Goal: Task Accomplishment & Management: Manage account settings

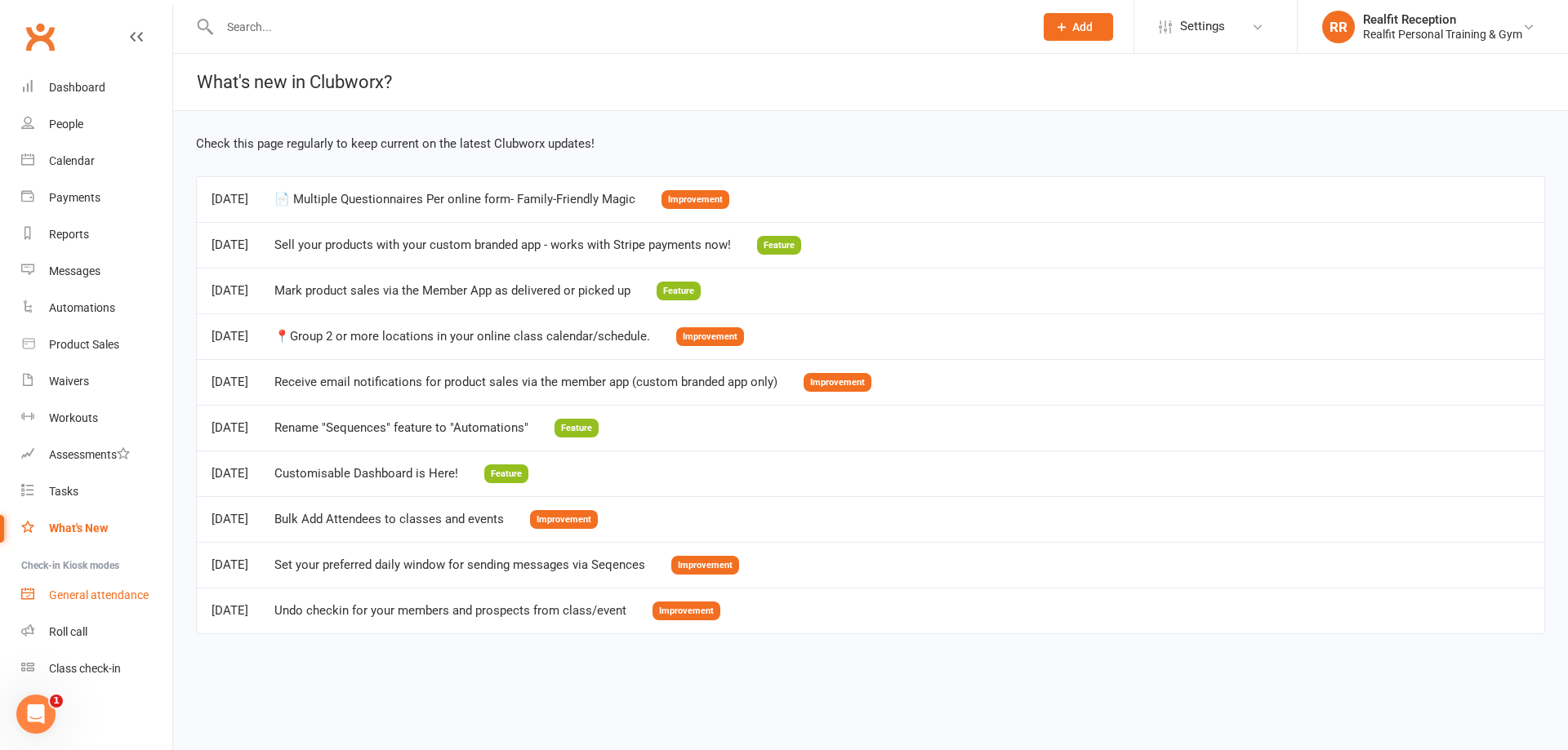
click at [88, 598] on div "General attendance" at bounding box center [99, 595] width 100 height 13
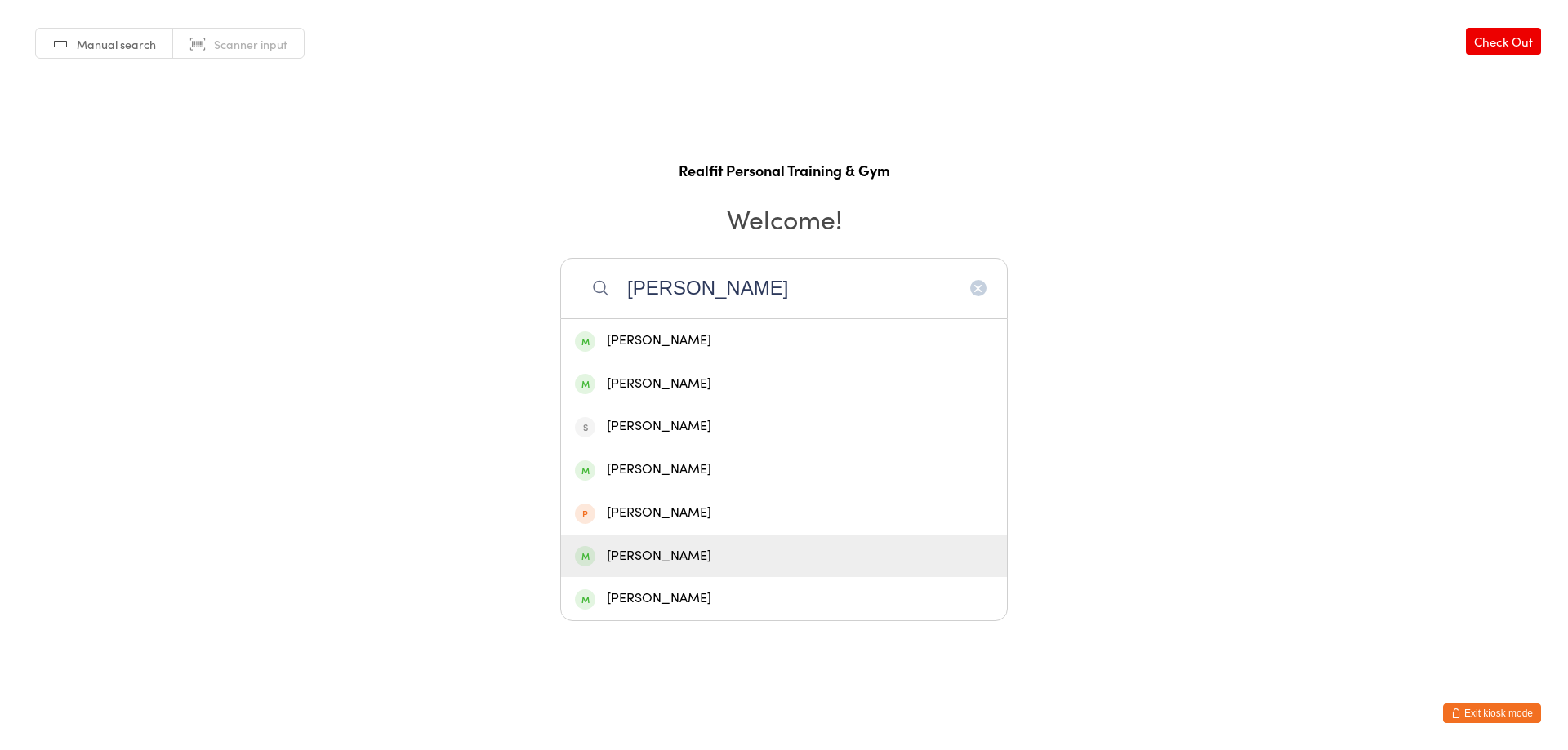
type input "[PERSON_NAME]"
click at [631, 545] on div "John Barker" at bounding box center [784, 557] width 419 height 22
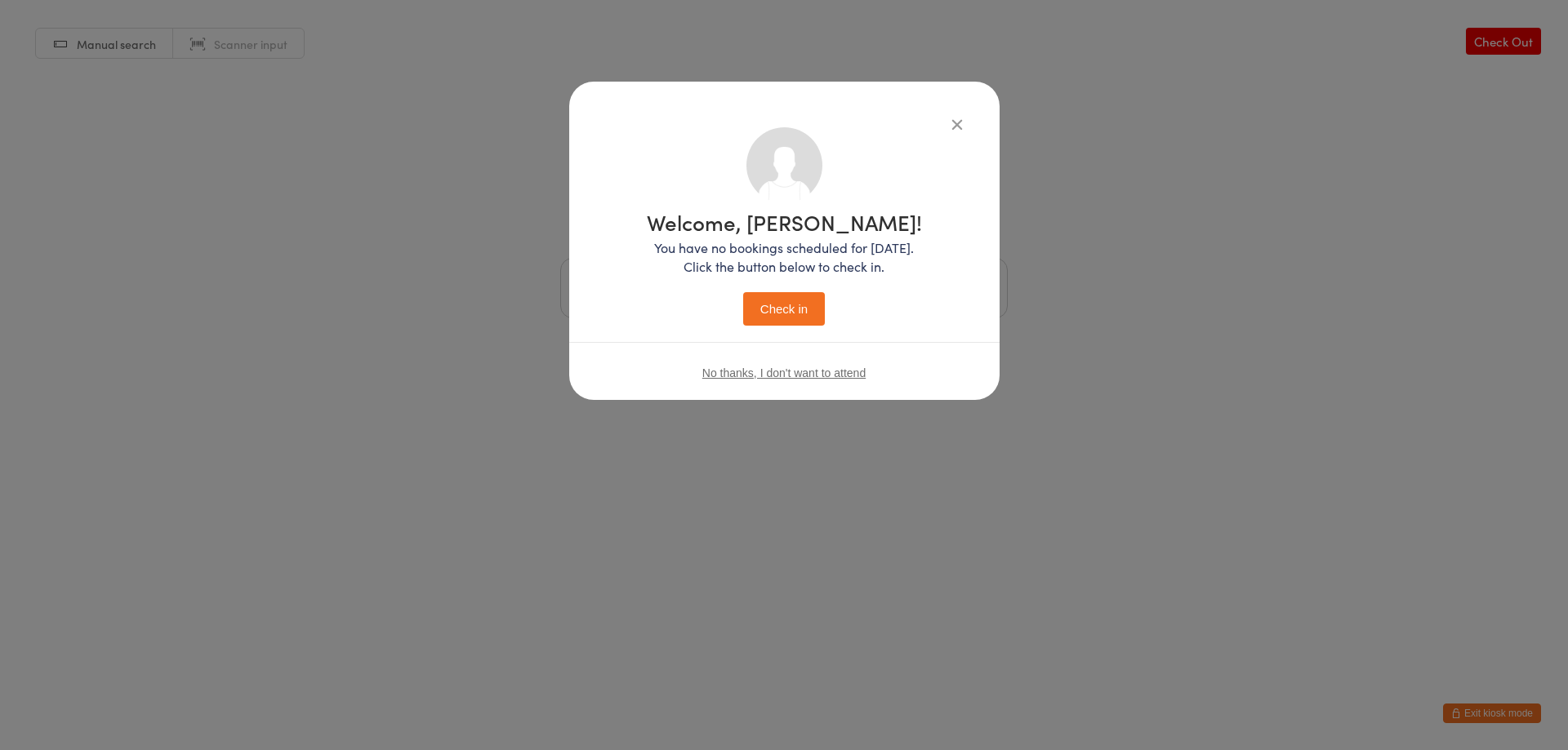
click at [746, 315] on button "Check in" at bounding box center [784, 309] width 82 height 33
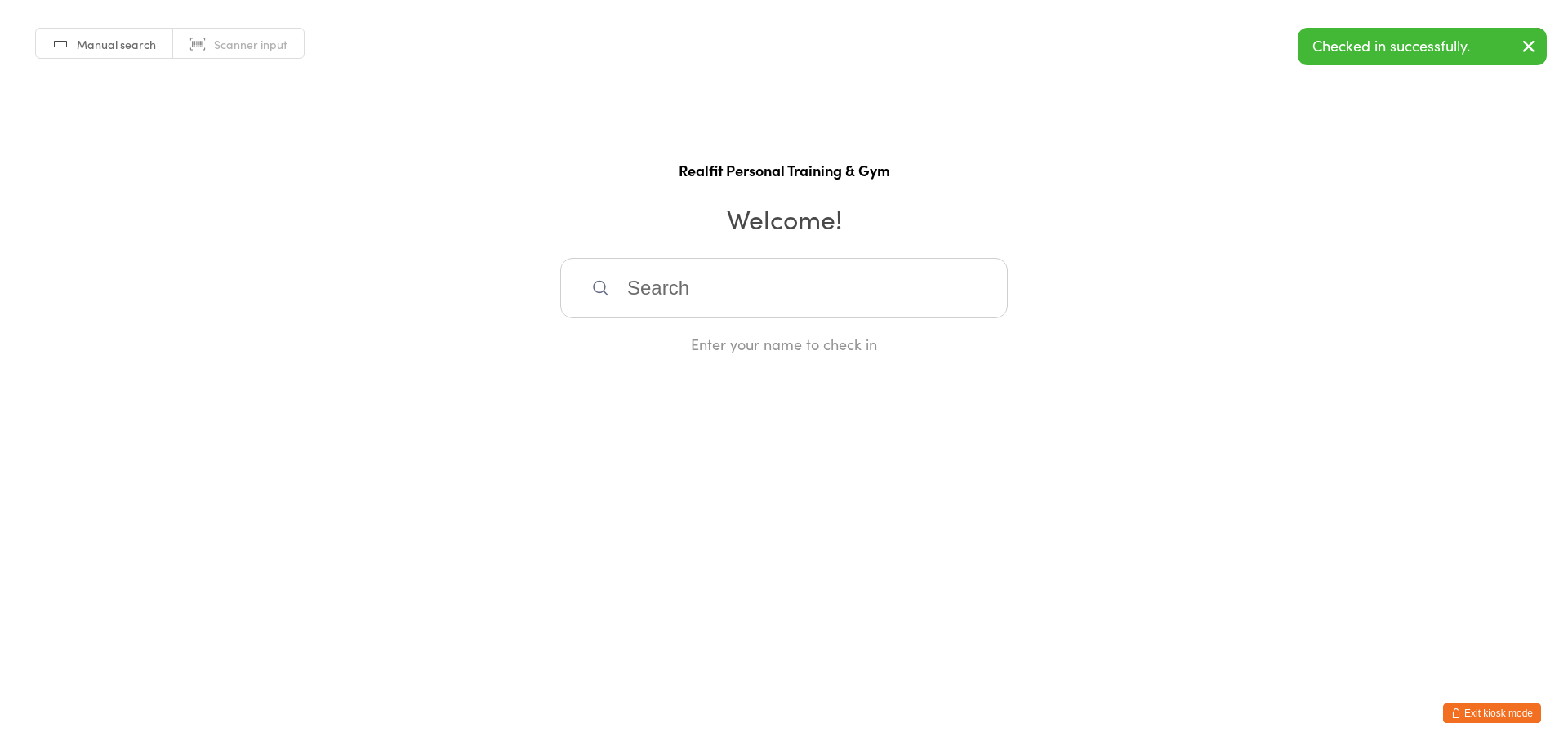
click at [746, 302] on input "search" at bounding box center [784, 288] width 447 height 61
type input "phil"
click at [678, 339] on div "Phillip Neville" at bounding box center [784, 341] width 419 height 22
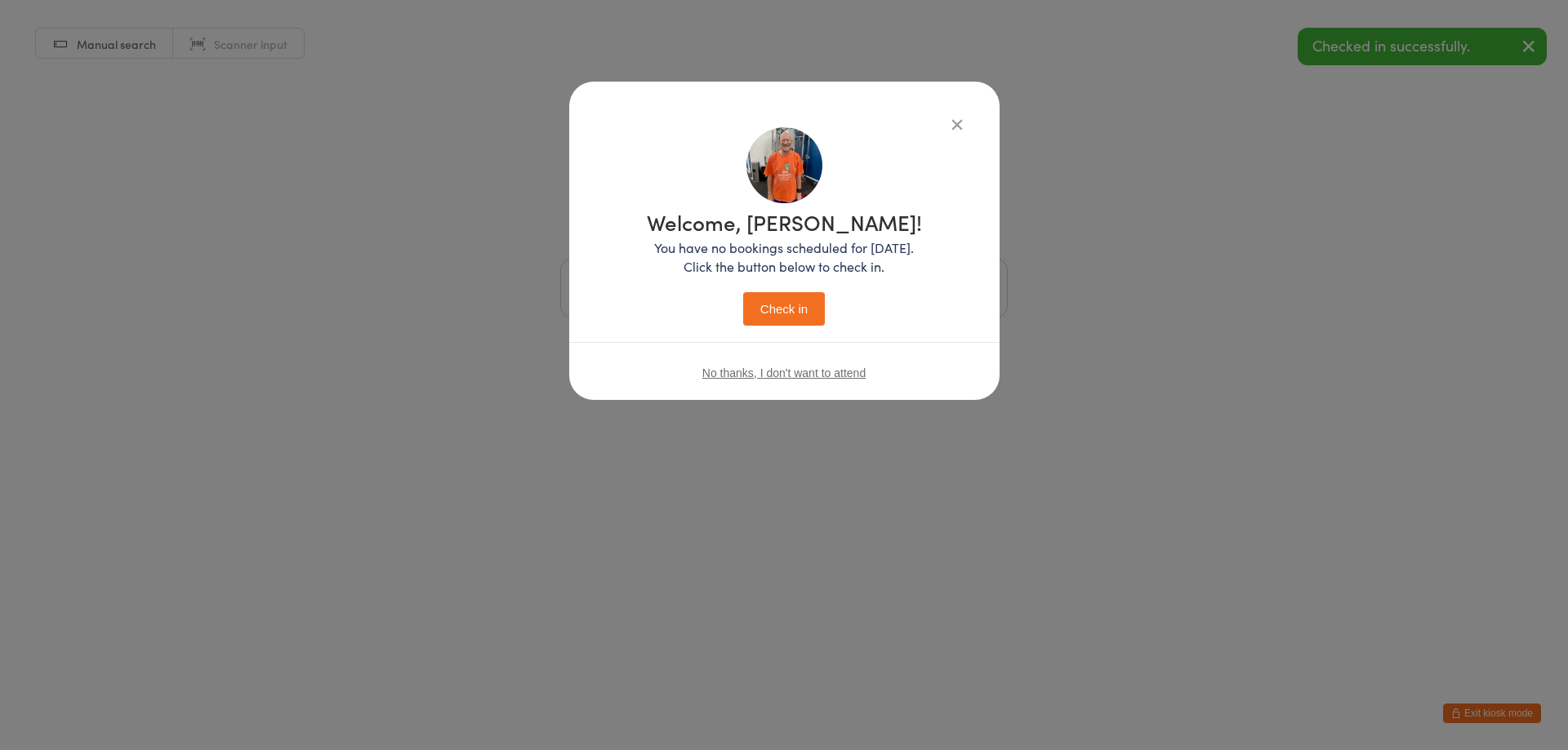
click at [769, 298] on button "Check in" at bounding box center [784, 309] width 82 height 33
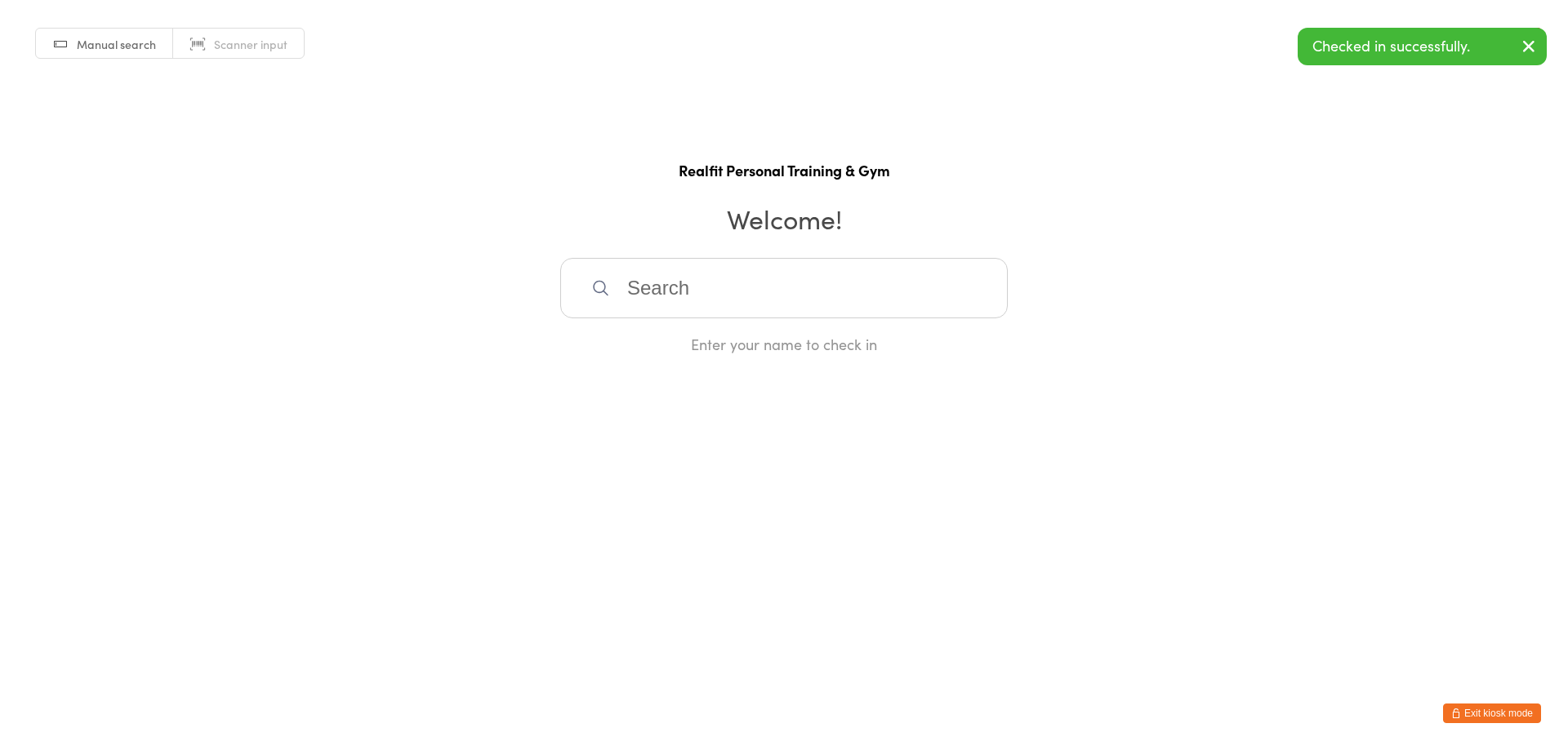
click at [749, 286] on input "search" at bounding box center [784, 288] width 447 height 61
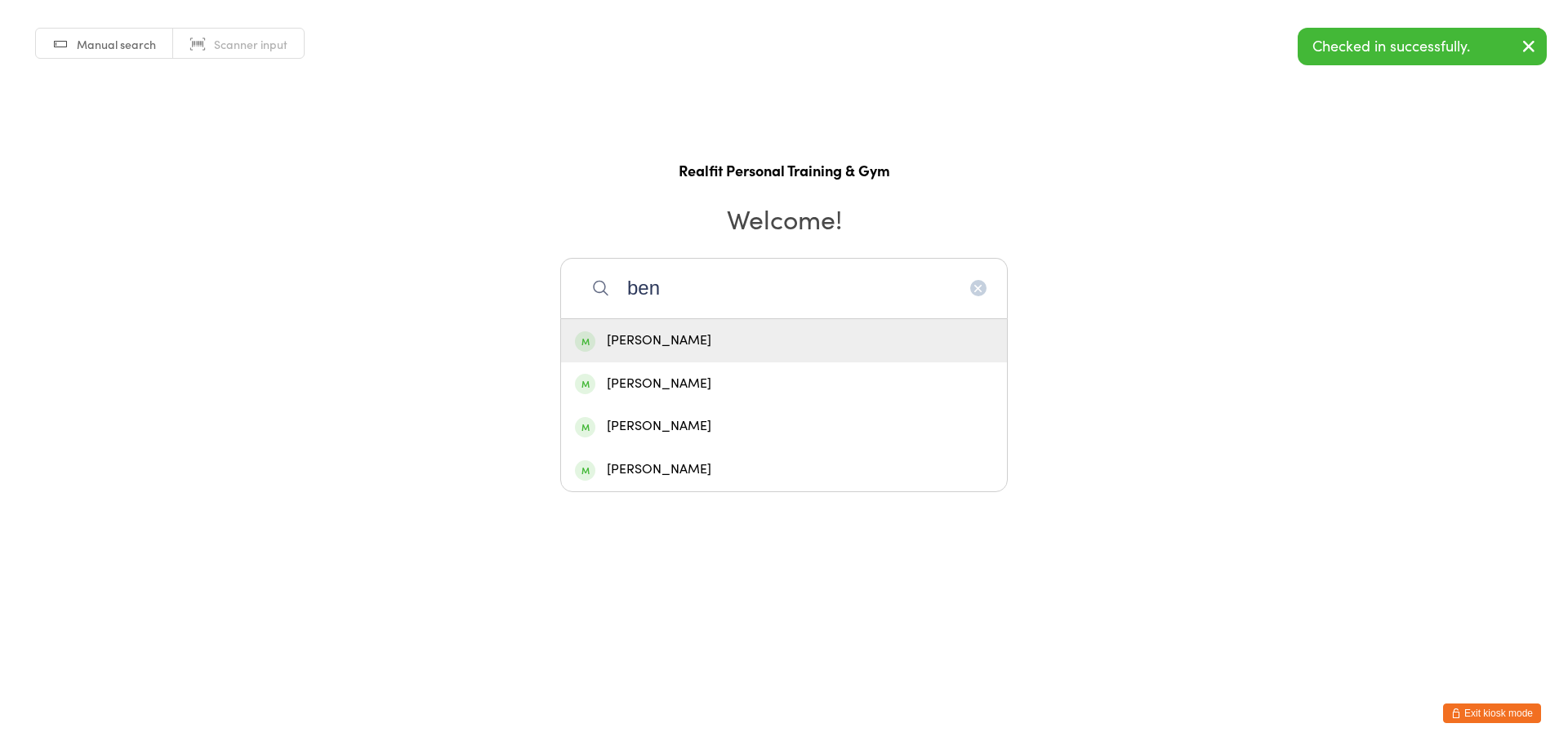
type input "ben"
click at [790, 342] on div "Ben Rejmer" at bounding box center [784, 341] width 419 height 22
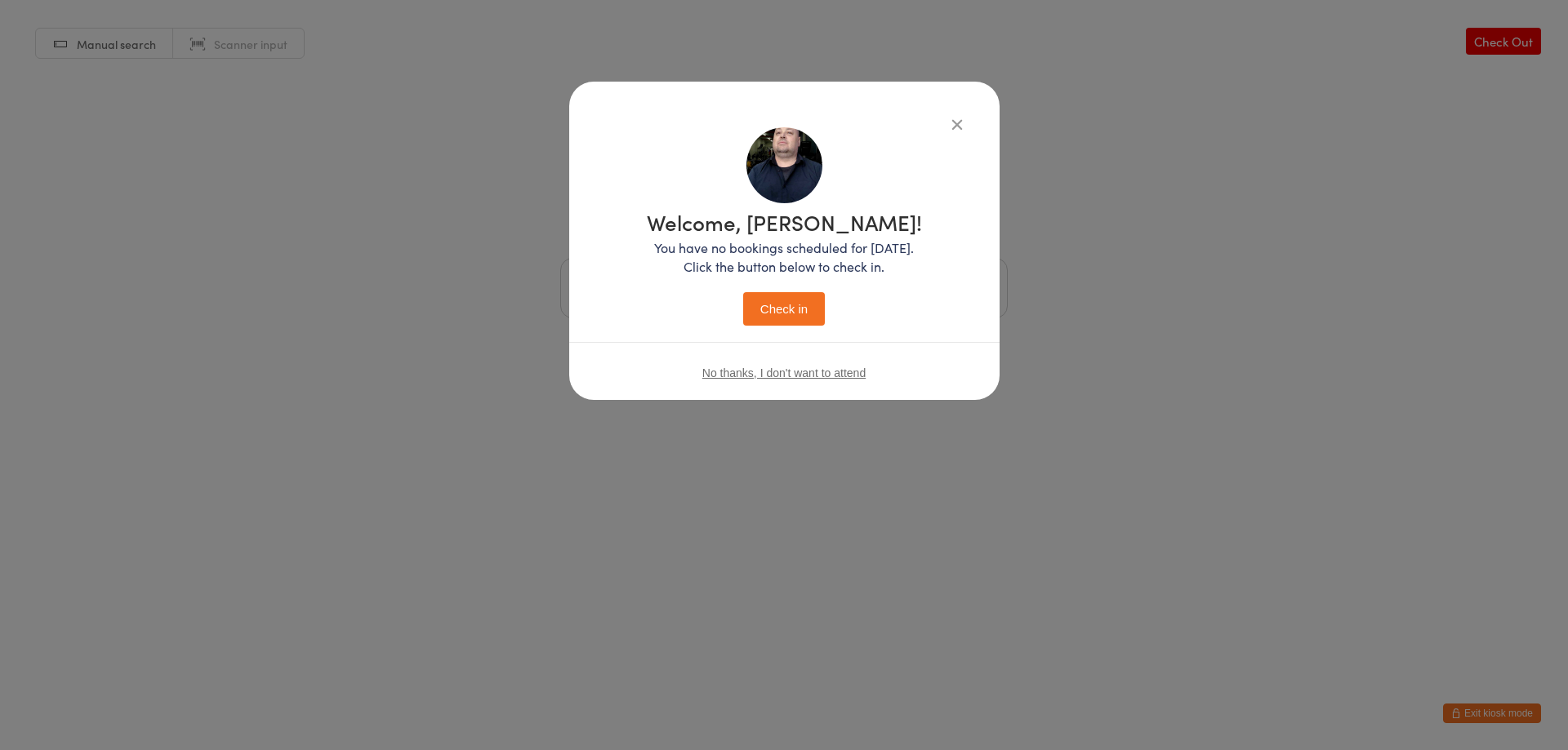
click at [783, 312] on button "Check in" at bounding box center [784, 309] width 82 height 33
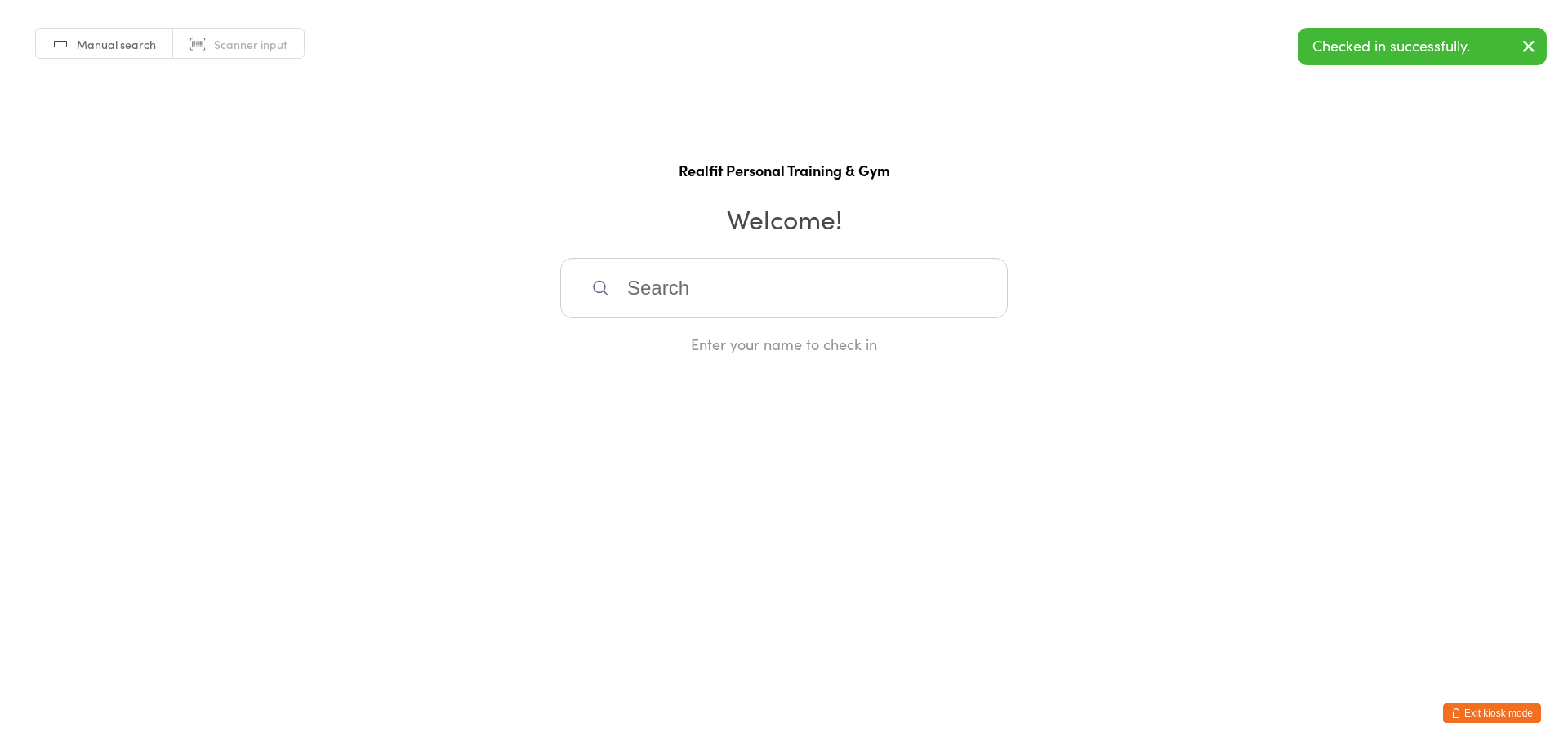
click at [782, 309] on input "search" at bounding box center [784, 288] width 447 height 61
type input "fion"
click at [704, 344] on div "Fiona Murray" at bounding box center [784, 341] width 419 height 22
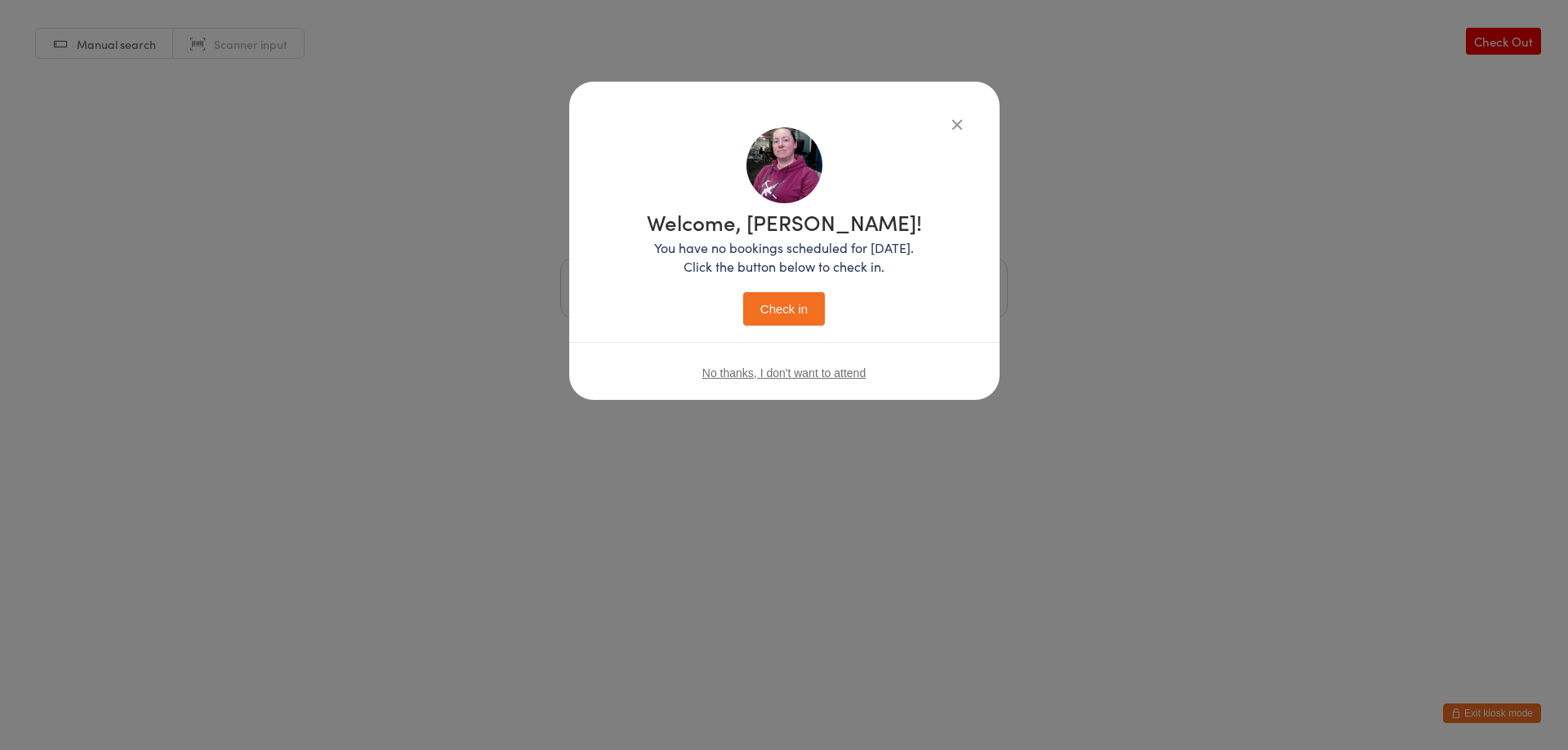
click at [808, 308] on button "Check in" at bounding box center [784, 309] width 82 height 33
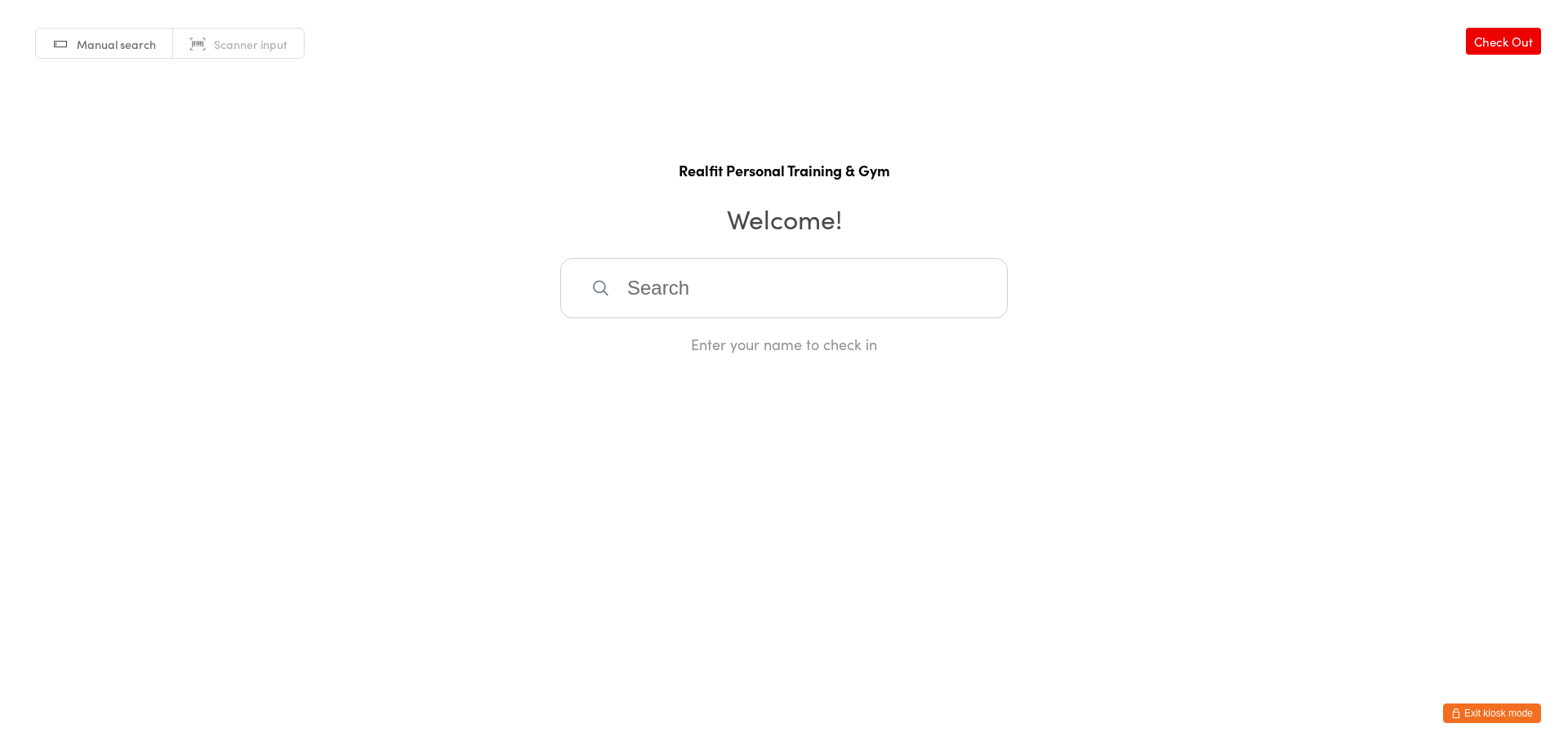
click at [1474, 716] on button "Exit kiosk mode" at bounding box center [1491, 713] width 98 height 19
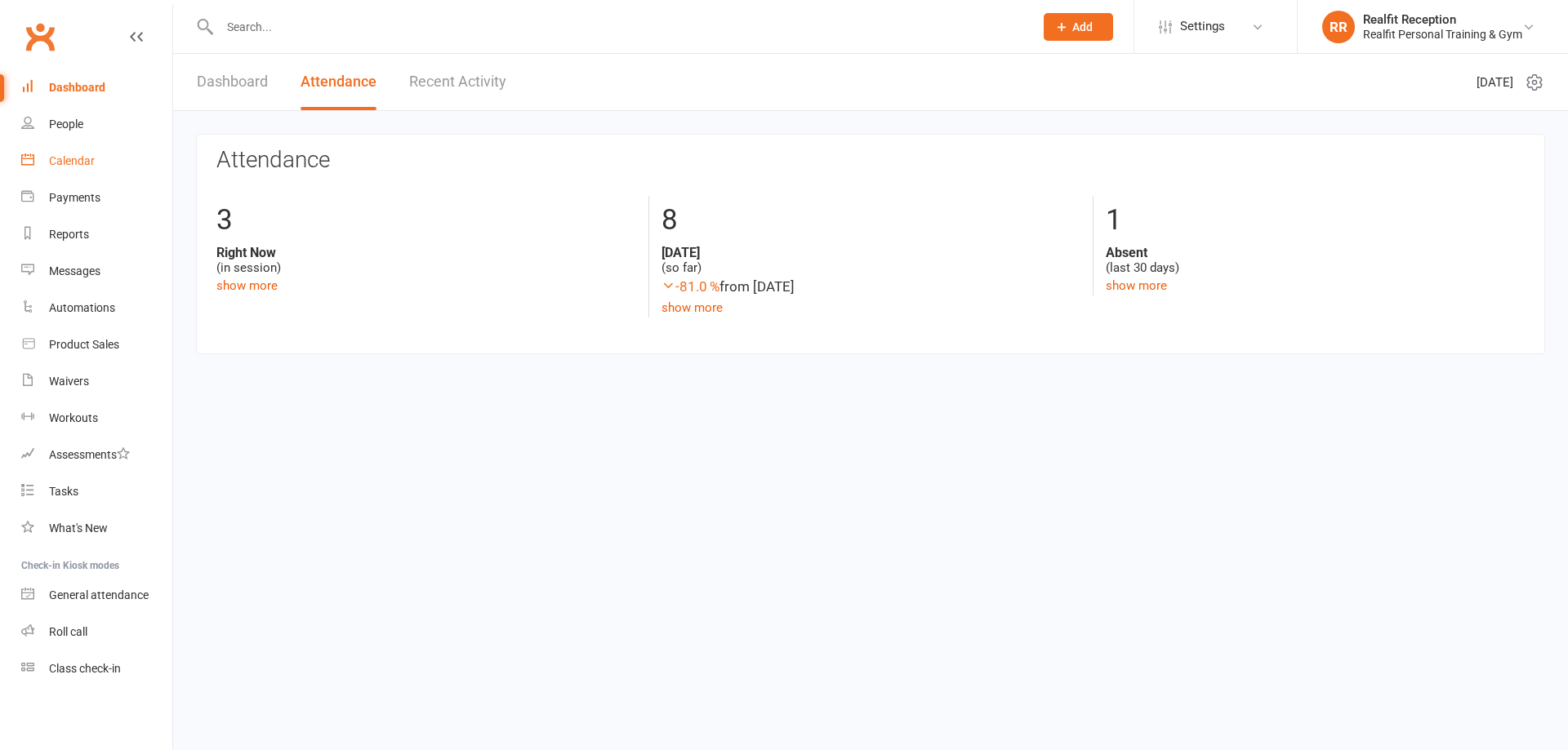
click at [78, 159] on div "Calendar" at bounding box center [72, 160] width 46 height 13
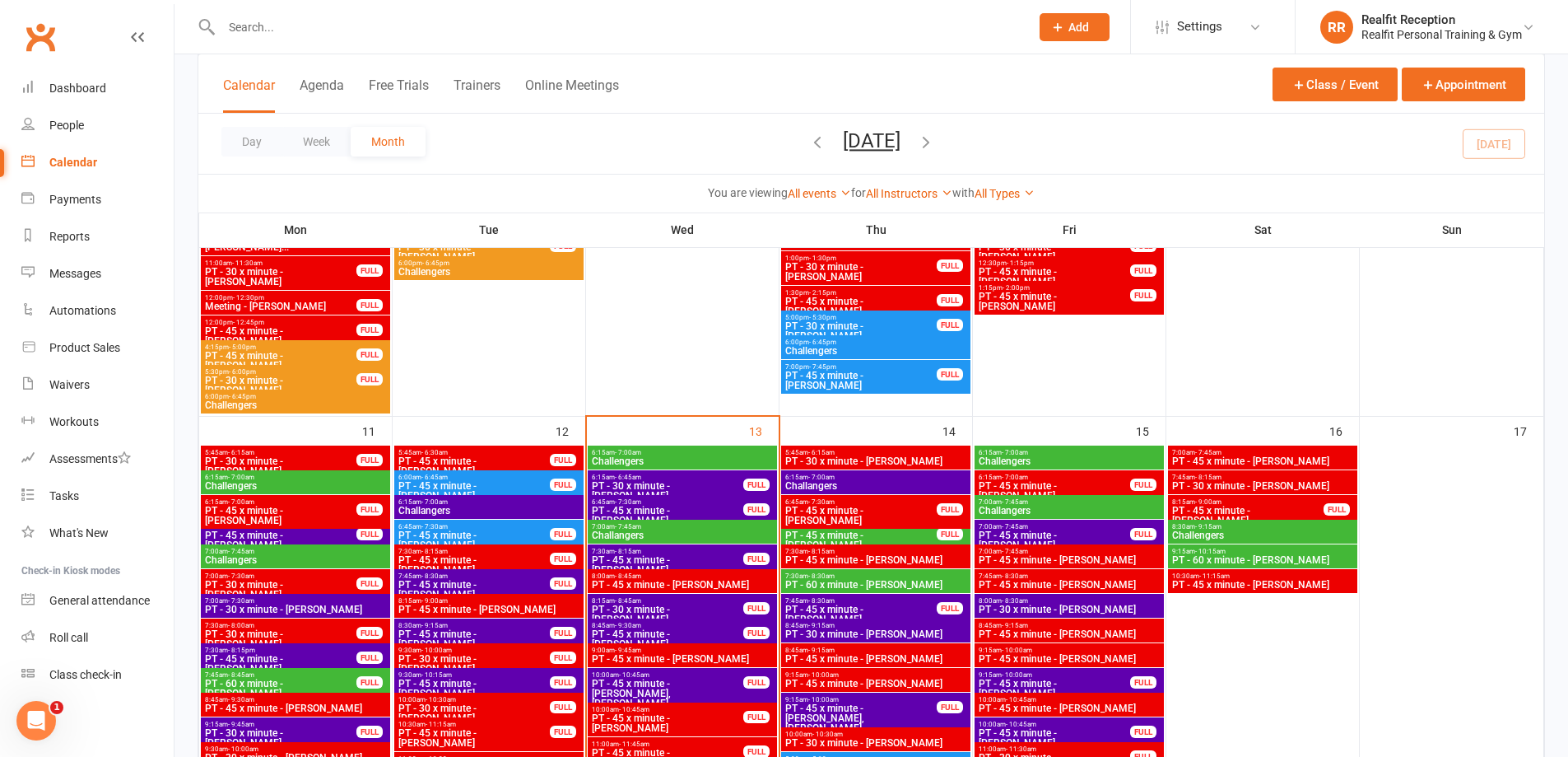
scroll to position [1236, 0]
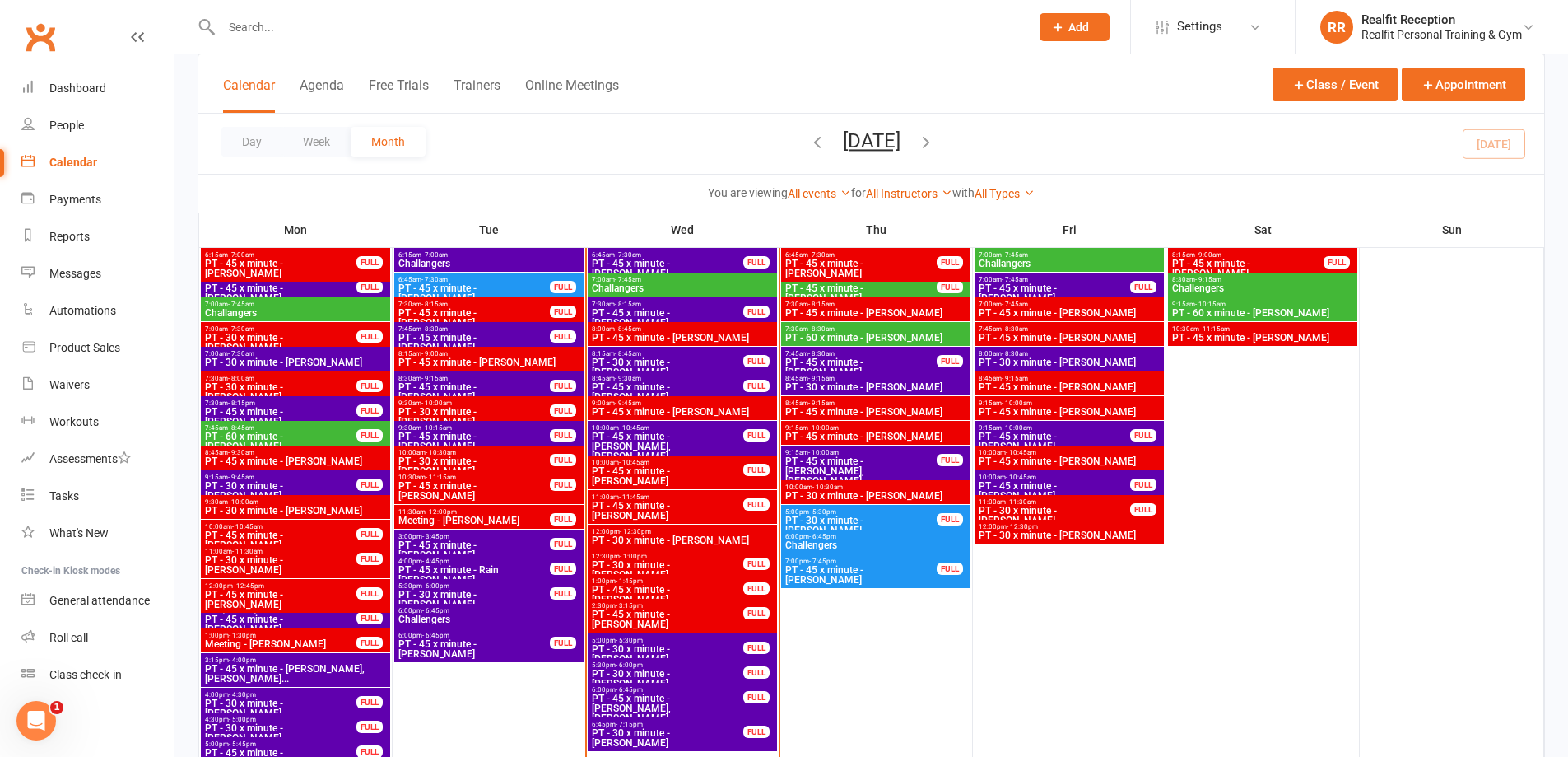
click at [721, 478] on span "PT - 45 x minute - [PERSON_NAME]" at bounding box center [667, 475] width 153 height 20
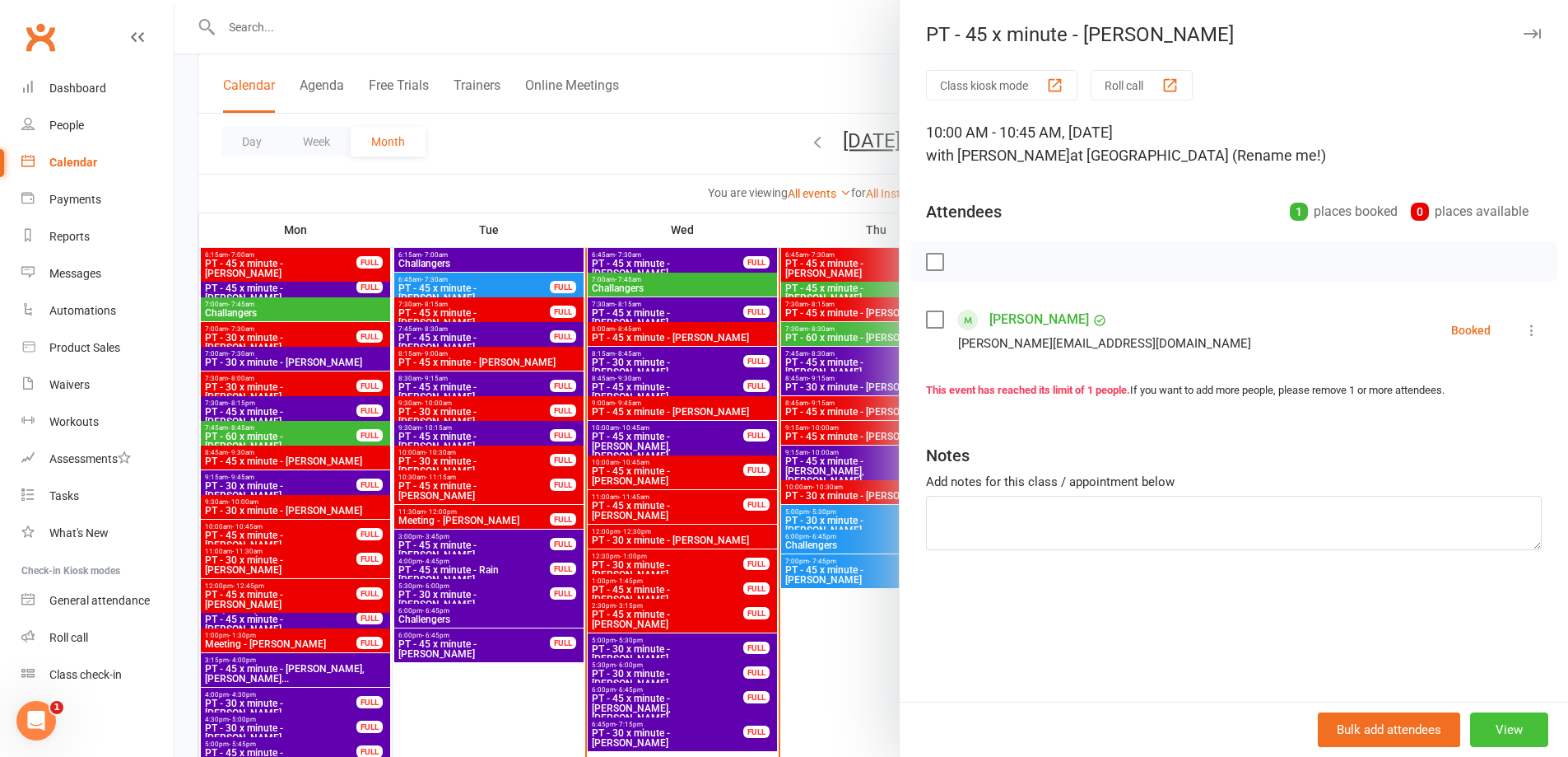
click at [1490, 726] on button "View" at bounding box center [1509, 729] width 78 height 34
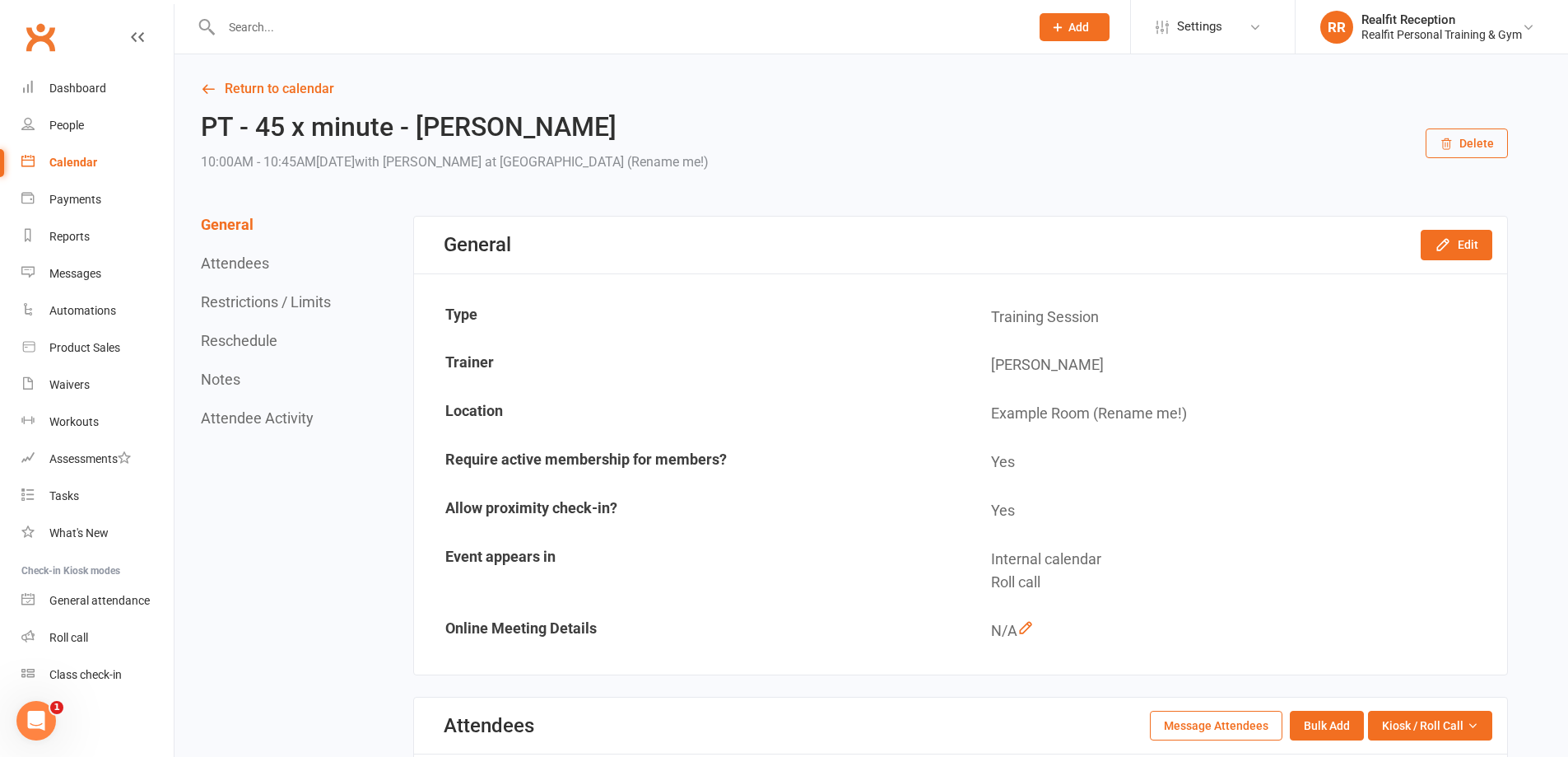
click at [1453, 145] on icon "button" at bounding box center [1446, 144] width 13 height 13
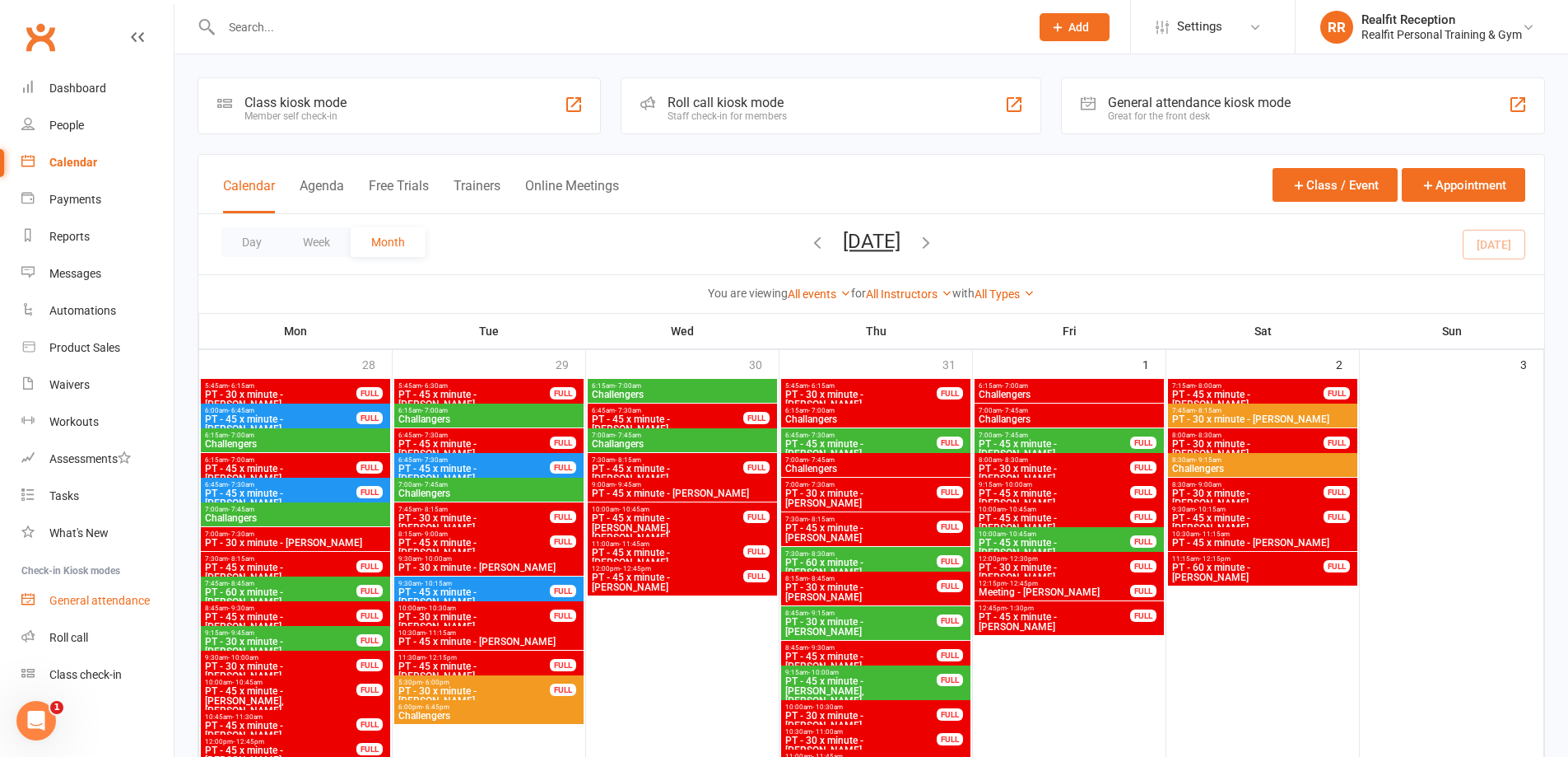
click at [104, 604] on div "General attendance" at bounding box center [99, 601] width 100 height 13
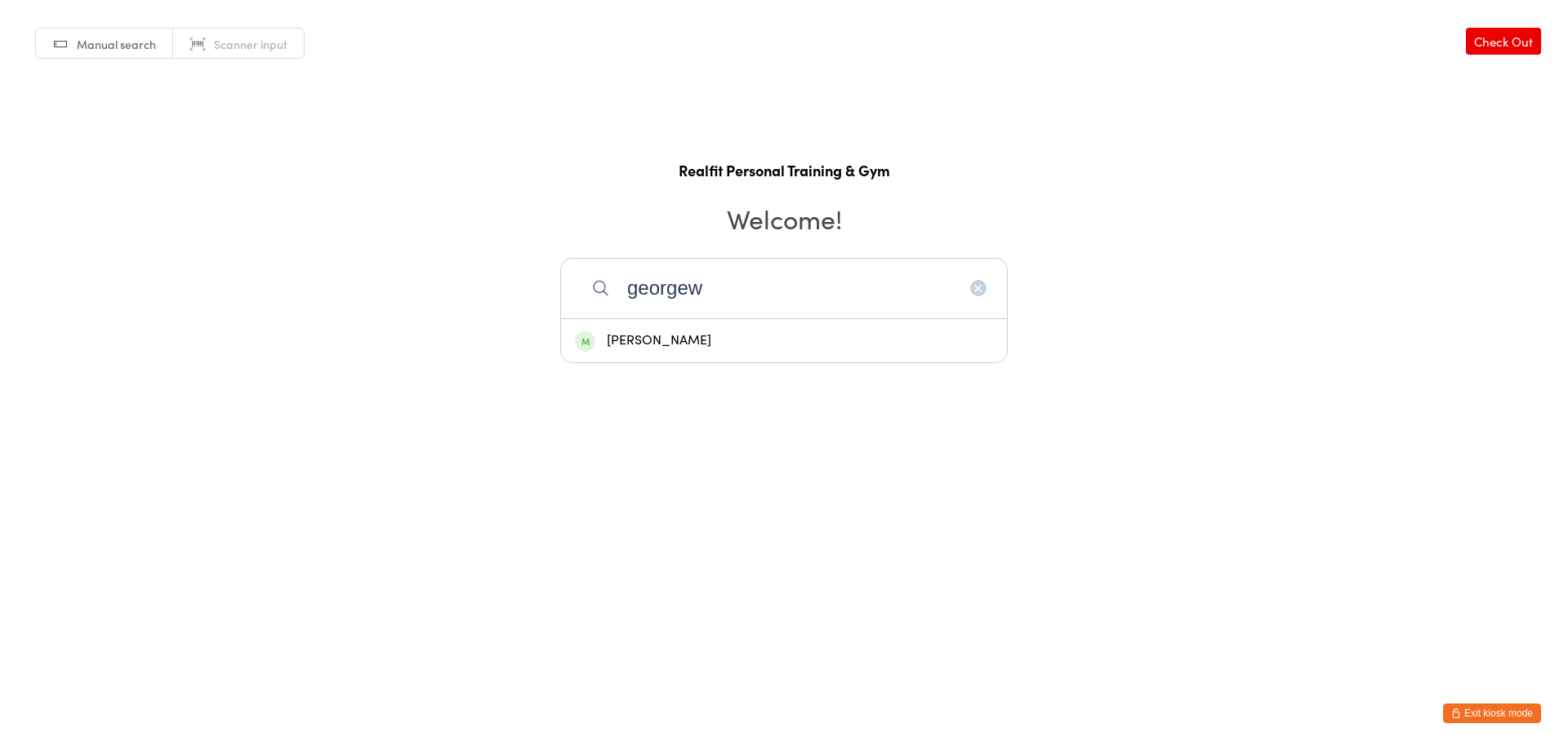
type input "georgew"
click at [714, 345] on div "George Koufogiannis" at bounding box center [784, 341] width 419 height 22
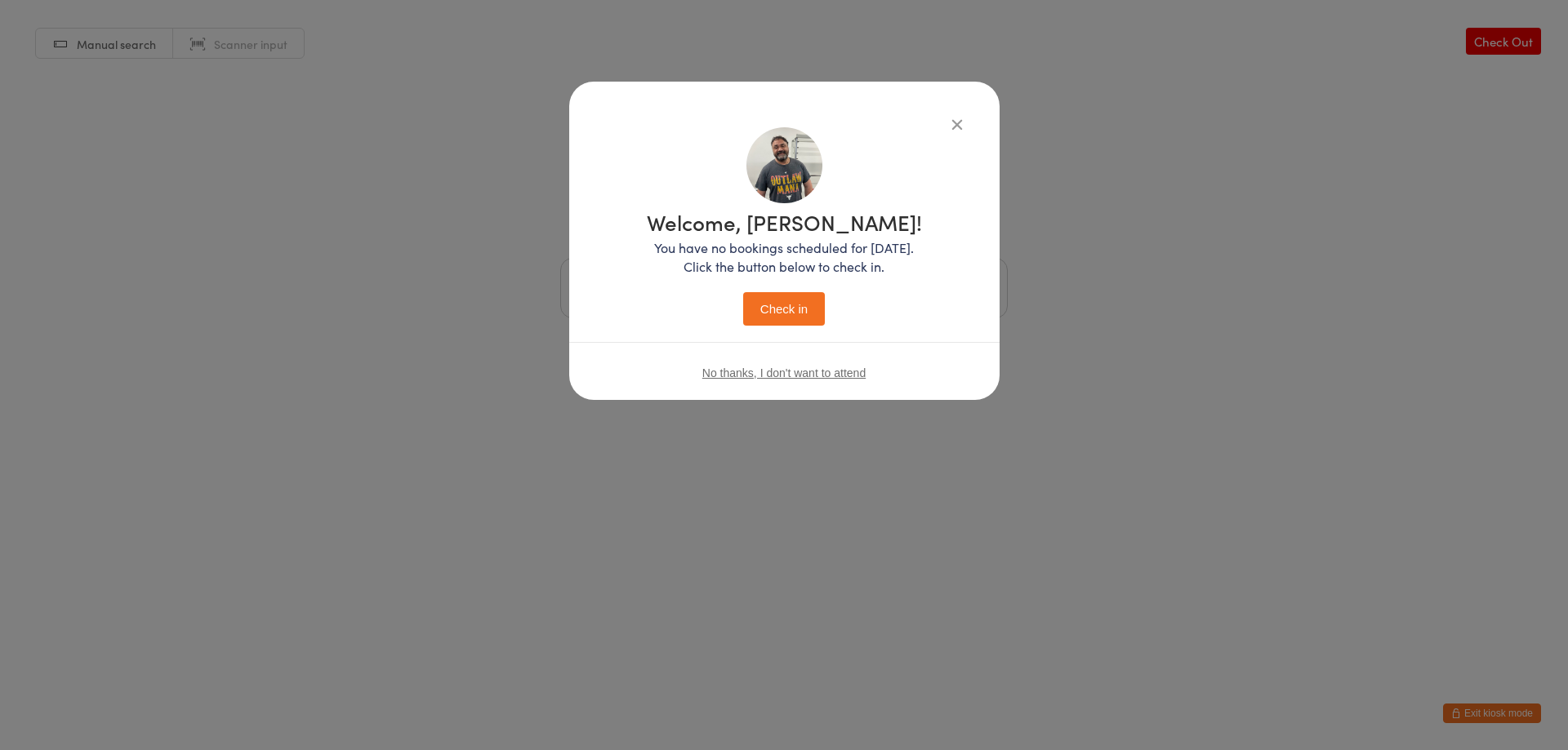
click at [810, 310] on button "Check in" at bounding box center [784, 309] width 82 height 33
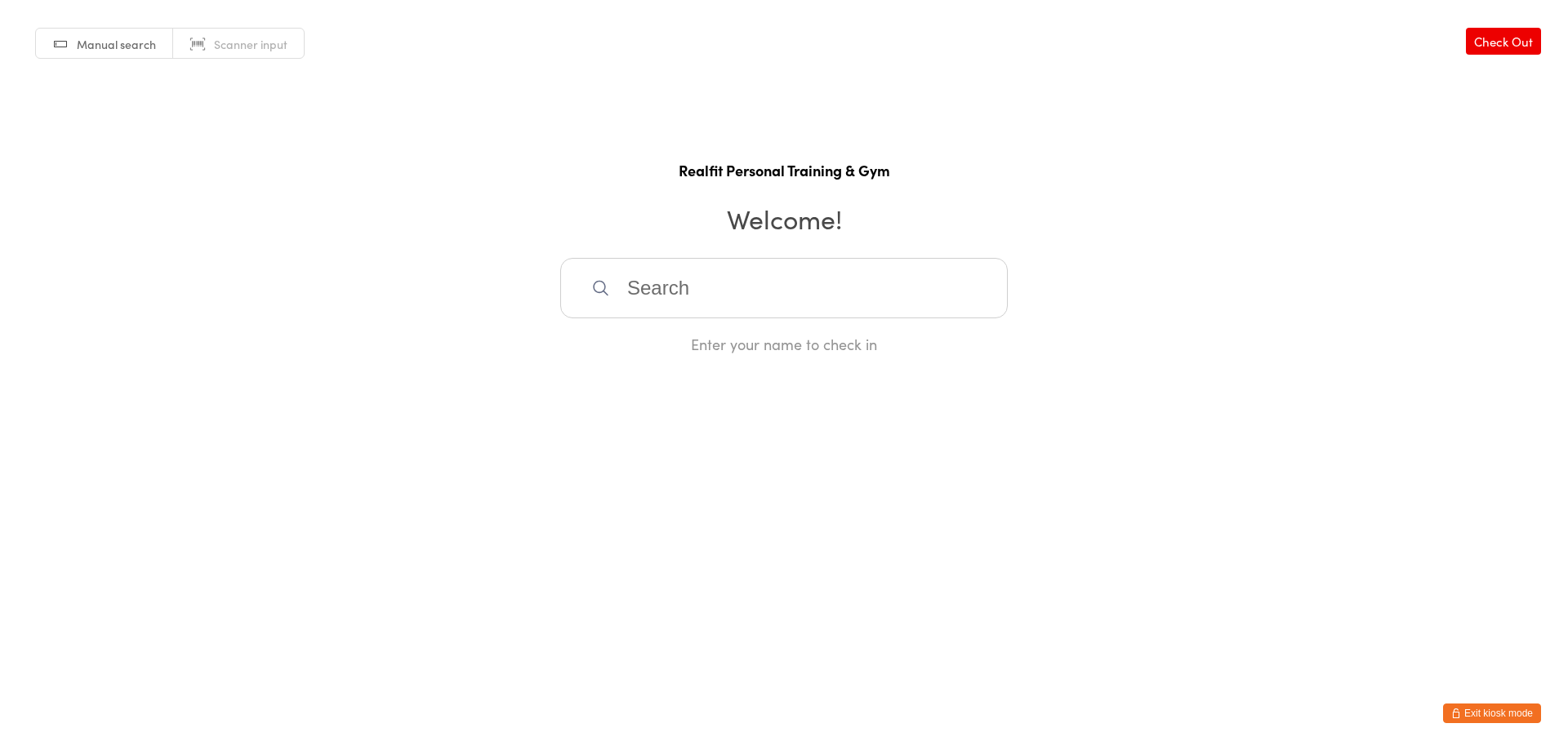
click at [811, 310] on input "search" at bounding box center [784, 288] width 447 height 61
type input "gfreg"
click at [789, 333] on div "Greg Cave" at bounding box center [784, 341] width 419 height 22
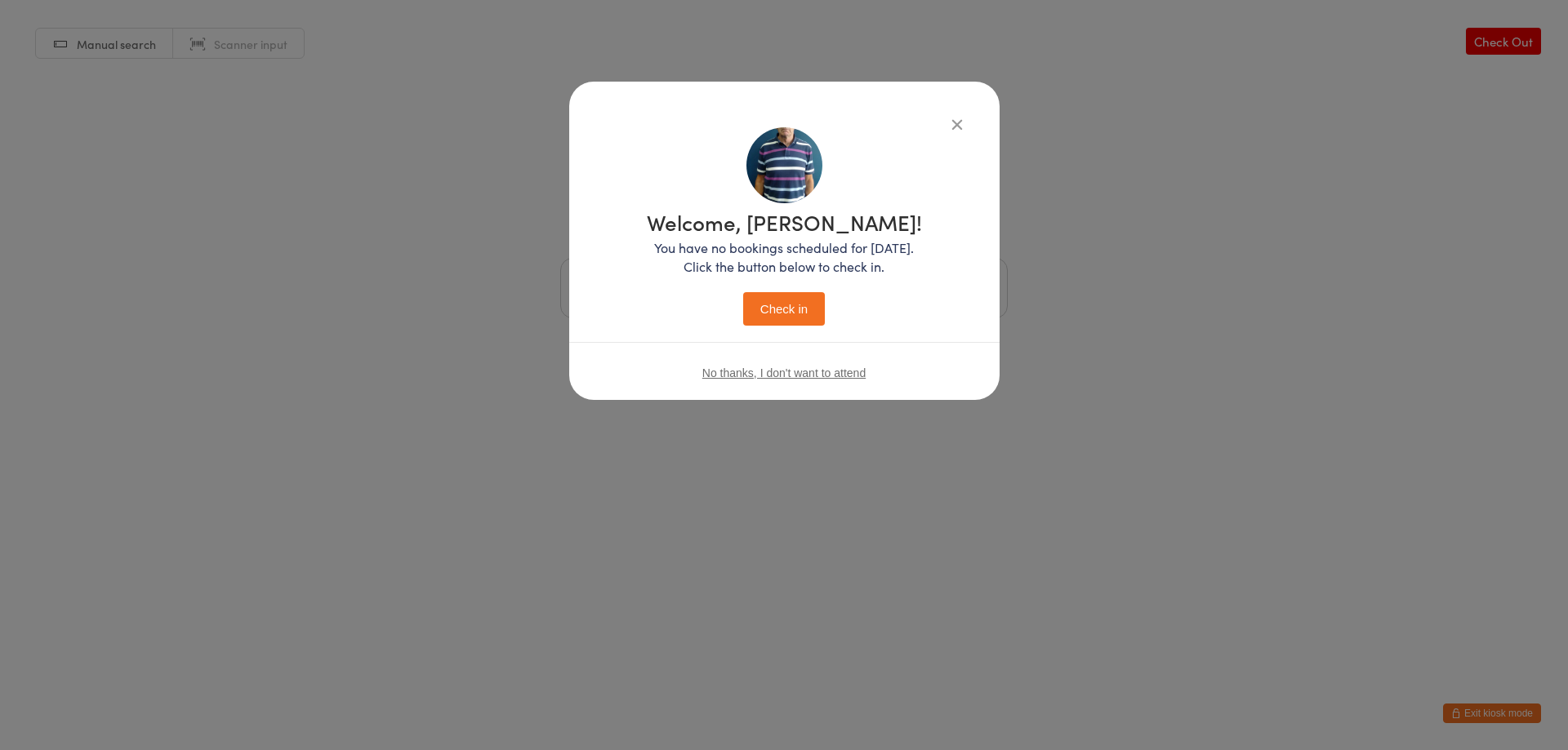
click at [954, 120] on icon "button" at bounding box center [956, 123] width 18 height 18
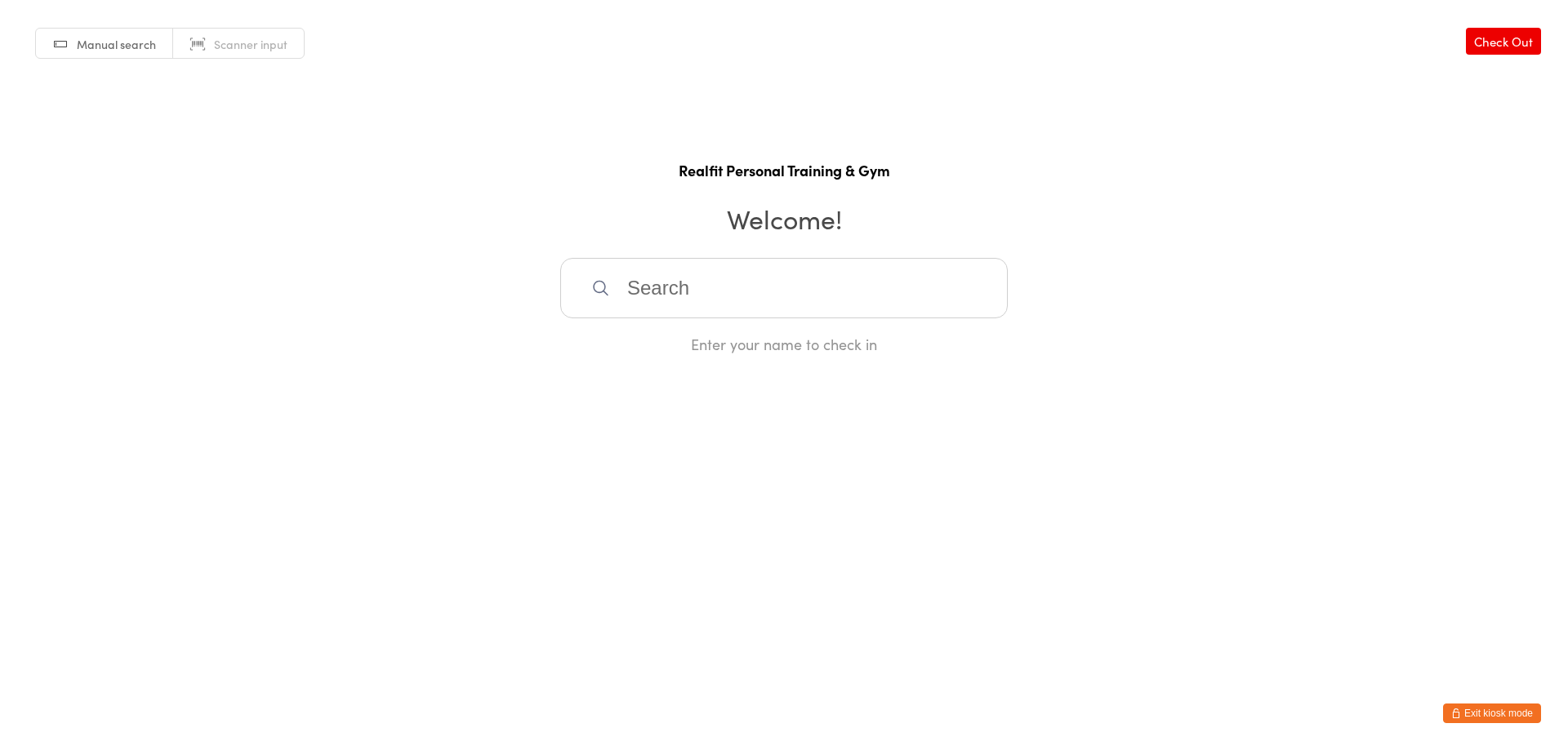
click at [1483, 707] on button "Exit kiosk mode" at bounding box center [1491, 713] width 98 height 19
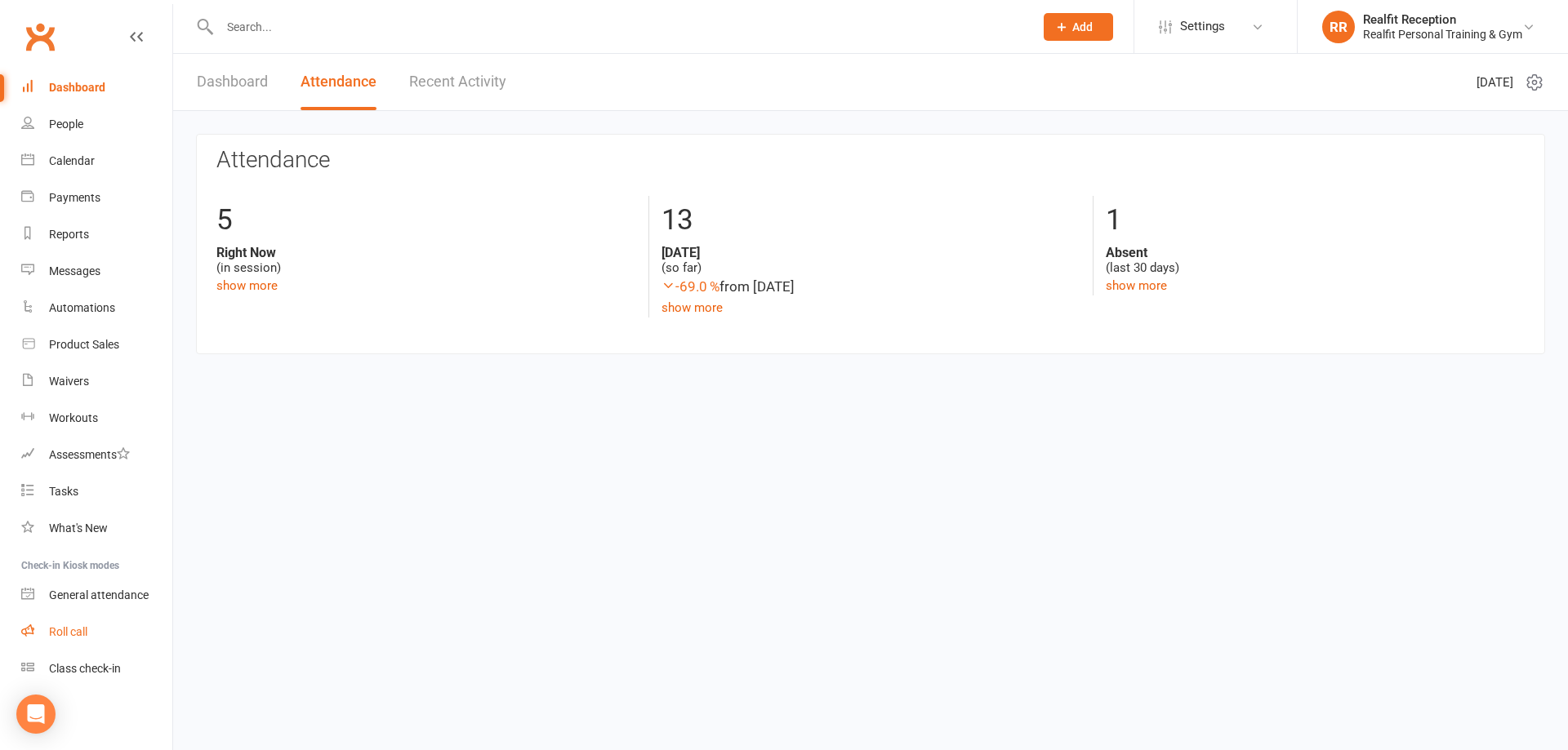
click at [70, 636] on div "Roll call" at bounding box center [68, 632] width 39 height 13
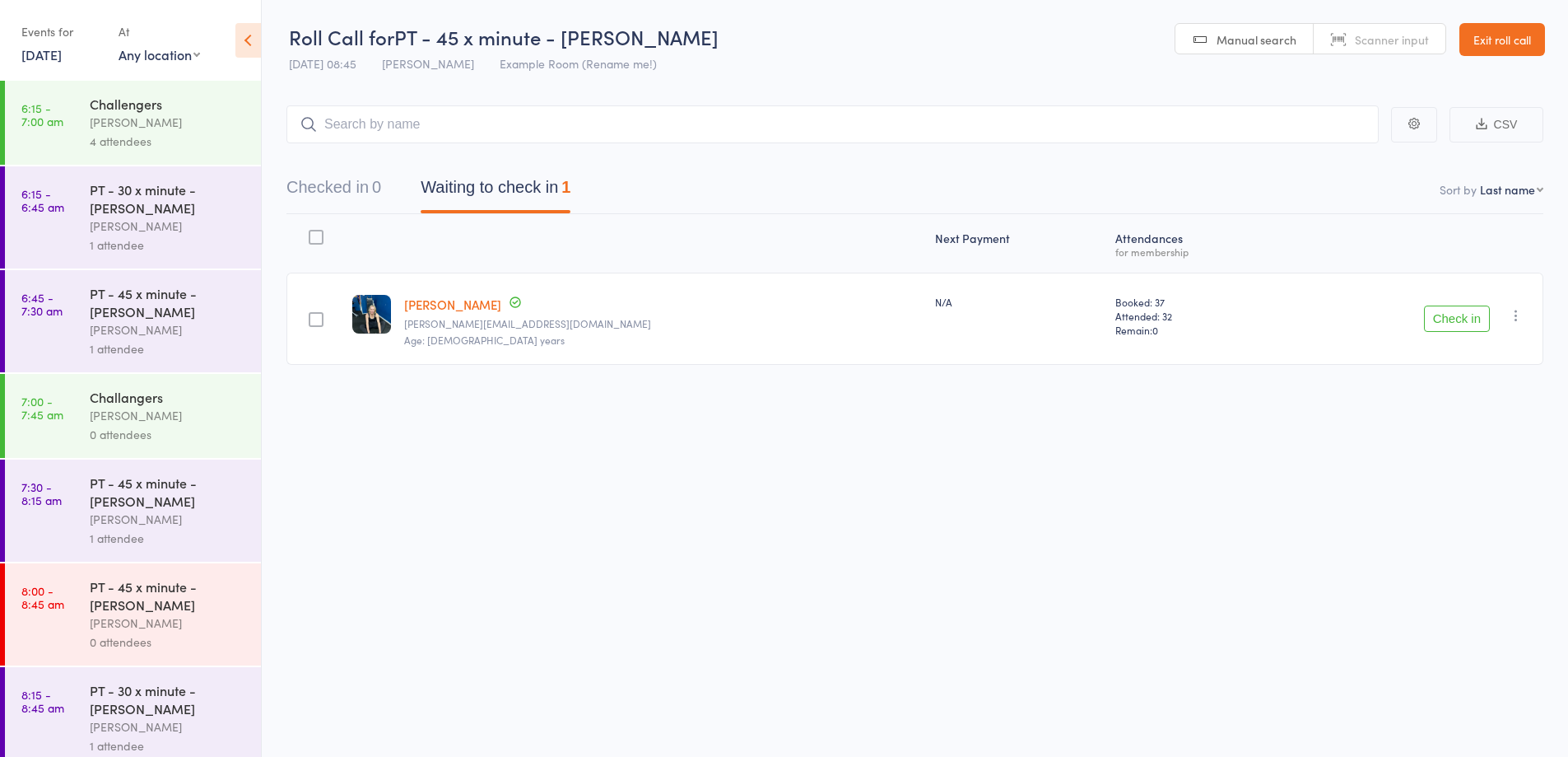
click at [1466, 321] on button "Check in" at bounding box center [1456, 319] width 66 height 26
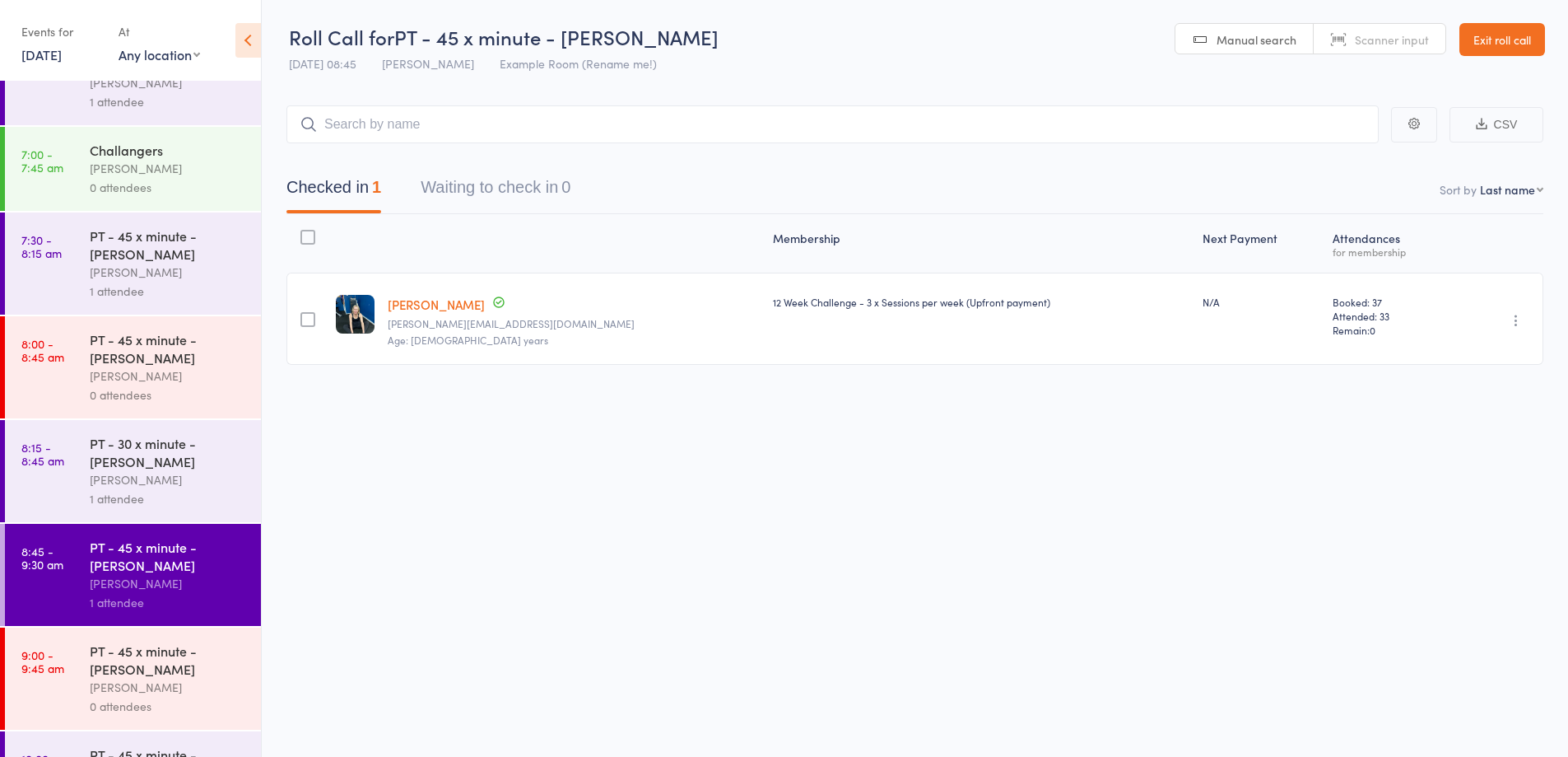
scroll to position [412, 0]
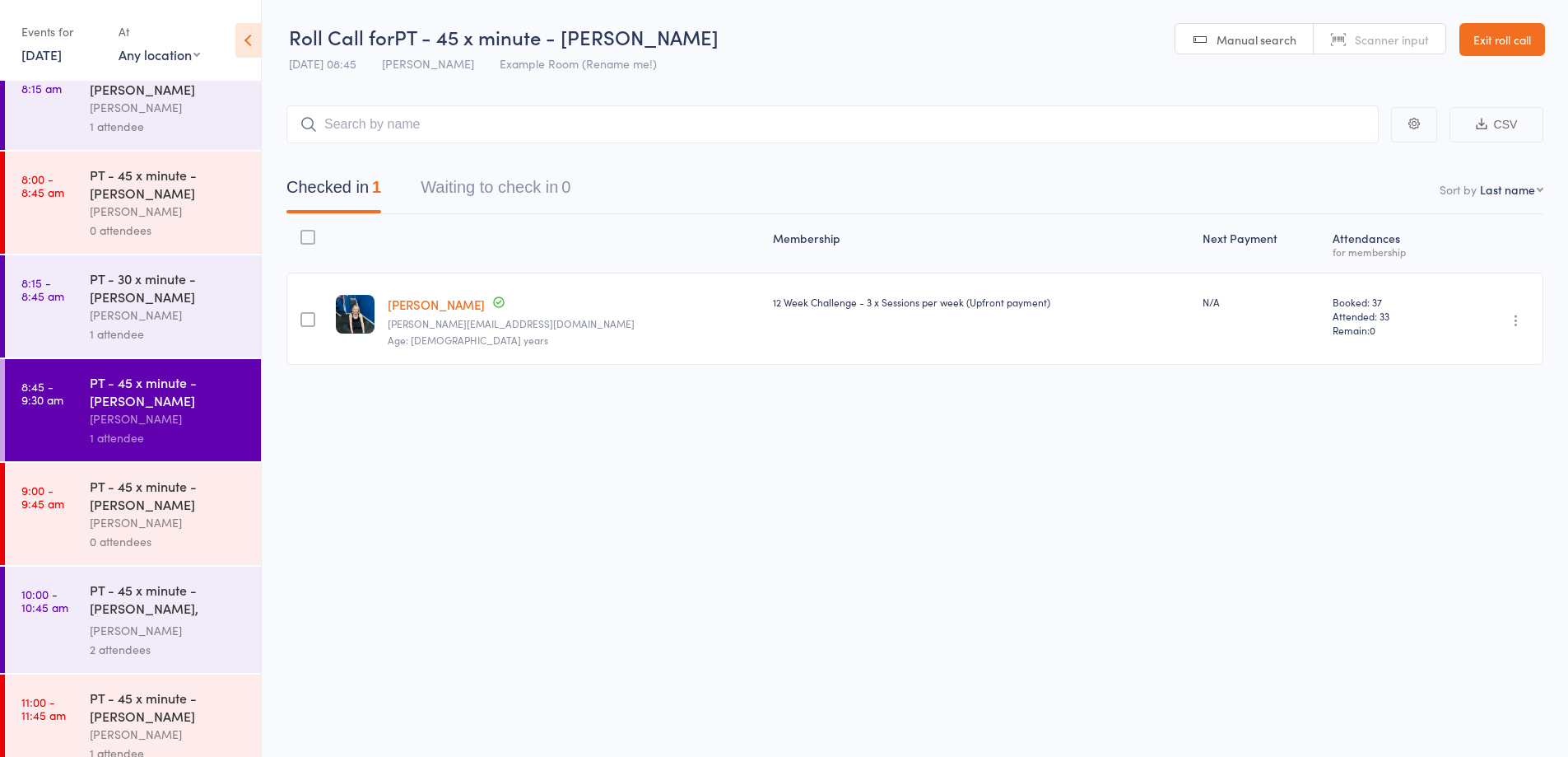
click at [149, 330] on div "1 attendee" at bounding box center [168, 334] width 157 height 19
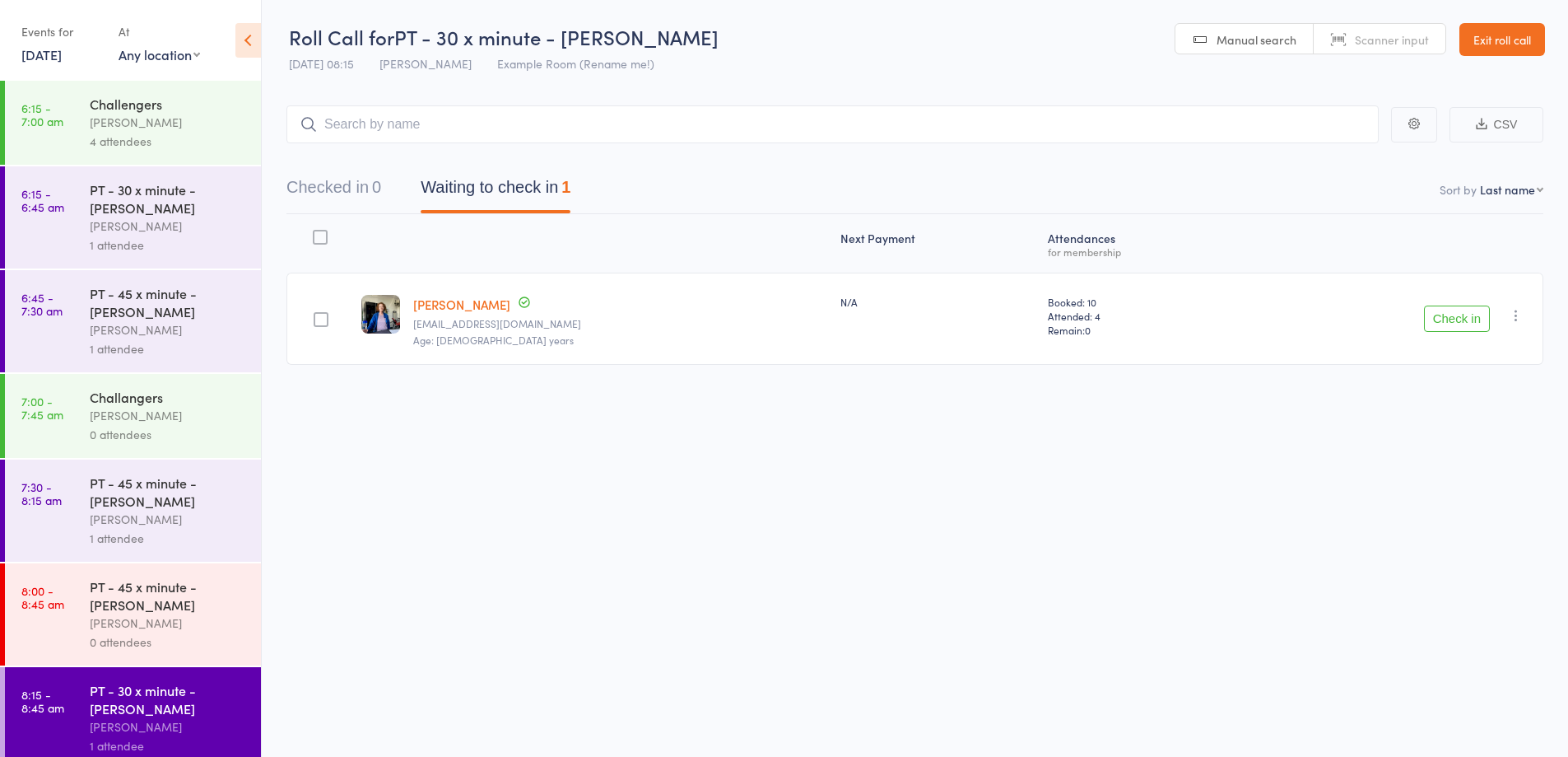
click at [1490, 320] on div "Check in Check in Send message Add Note Add Task Add Flag Remove Mark absent" at bounding box center [1394, 318] width 298 height 92
click at [1458, 325] on button "Check in" at bounding box center [1456, 319] width 66 height 26
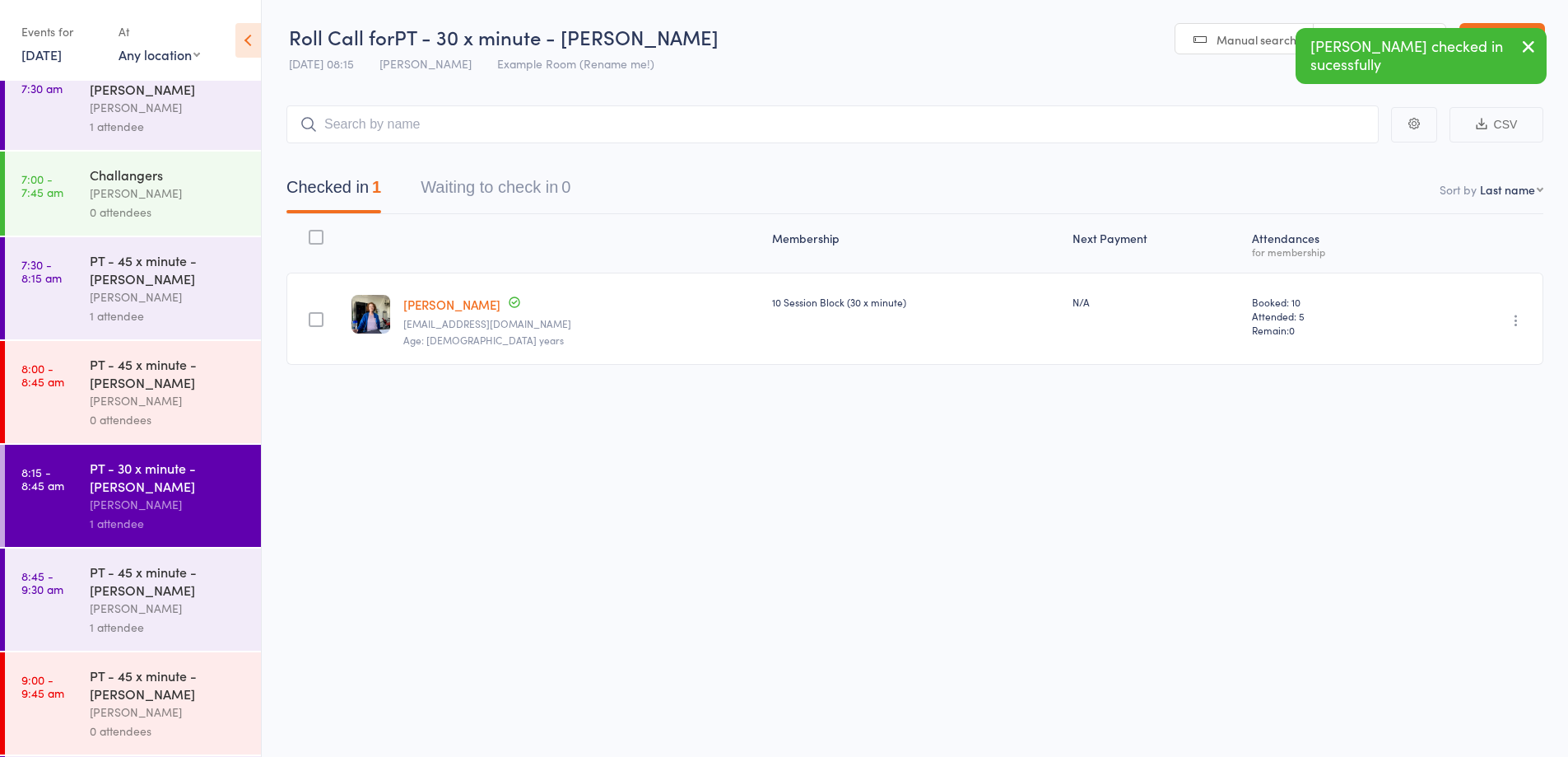
scroll to position [257, 0]
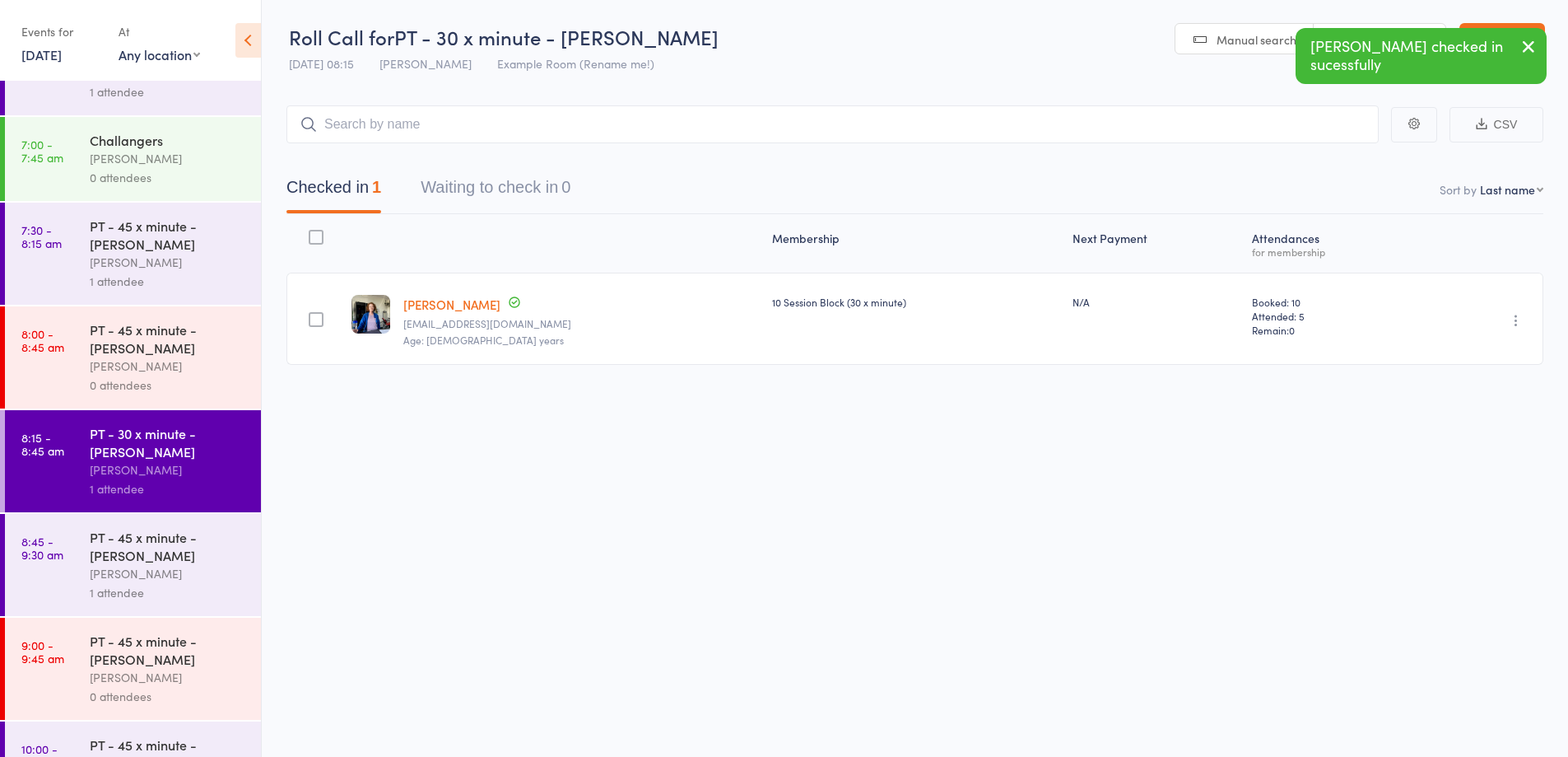
click at [177, 374] on div "[PERSON_NAME]" at bounding box center [168, 366] width 157 height 19
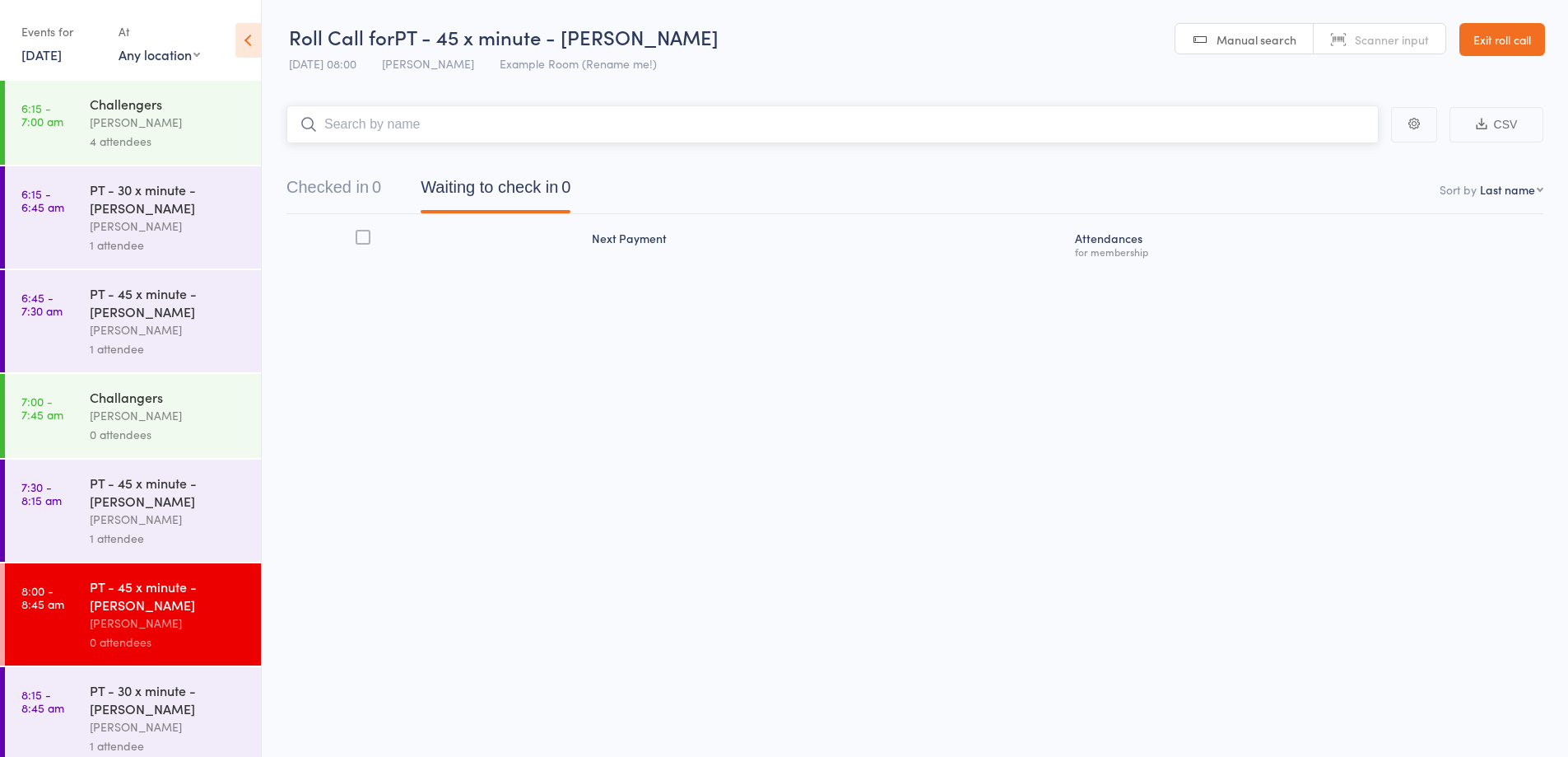
click at [618, 135] on input "search" at bounding box center [832, 124] width 1092 height 38
type input "jna"
click at [578, 155] on div "Jana Macak Drop in" at bounding box center [833, 159] width 1091 height 38
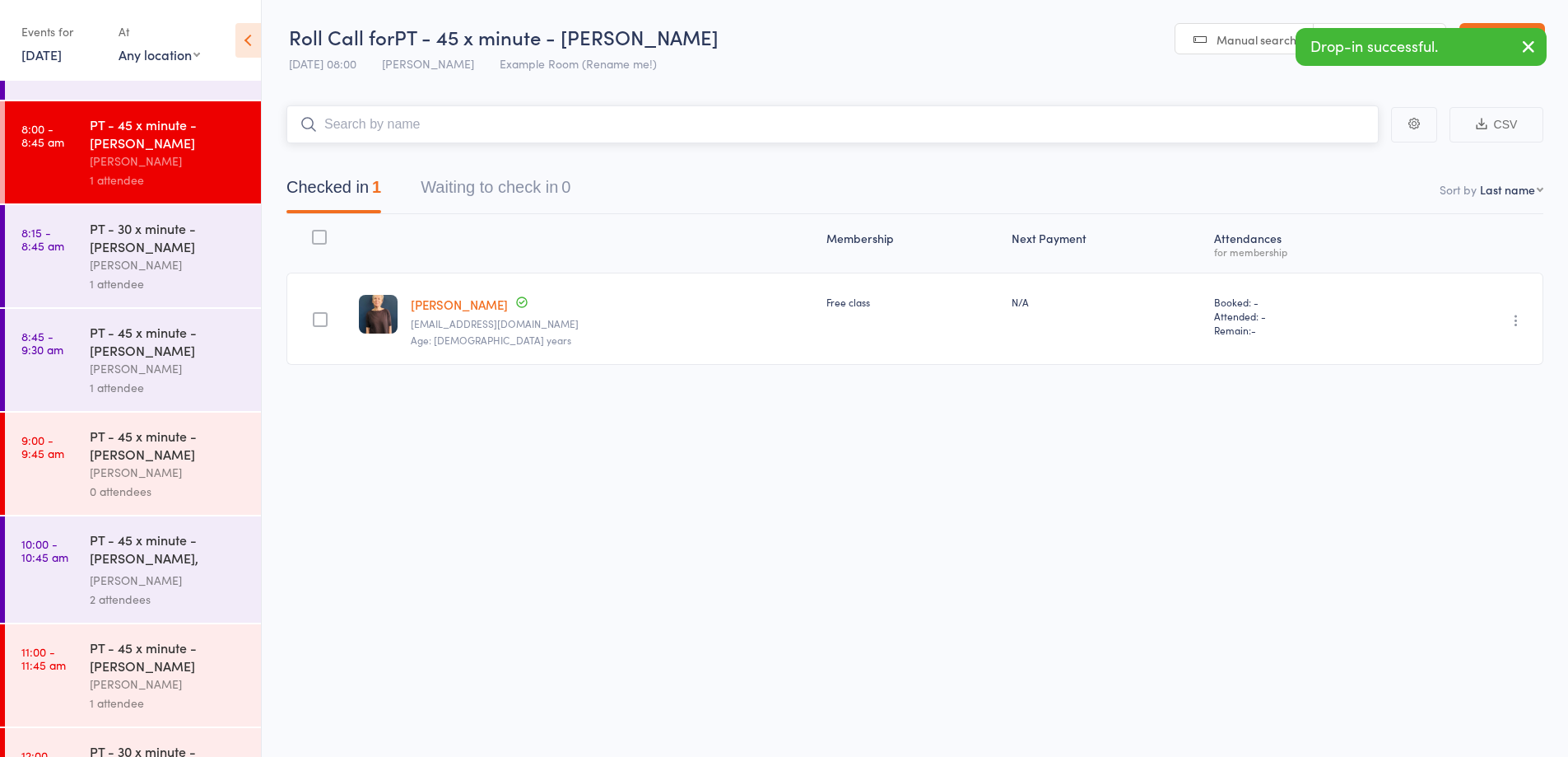
scroll to position [467, 0]
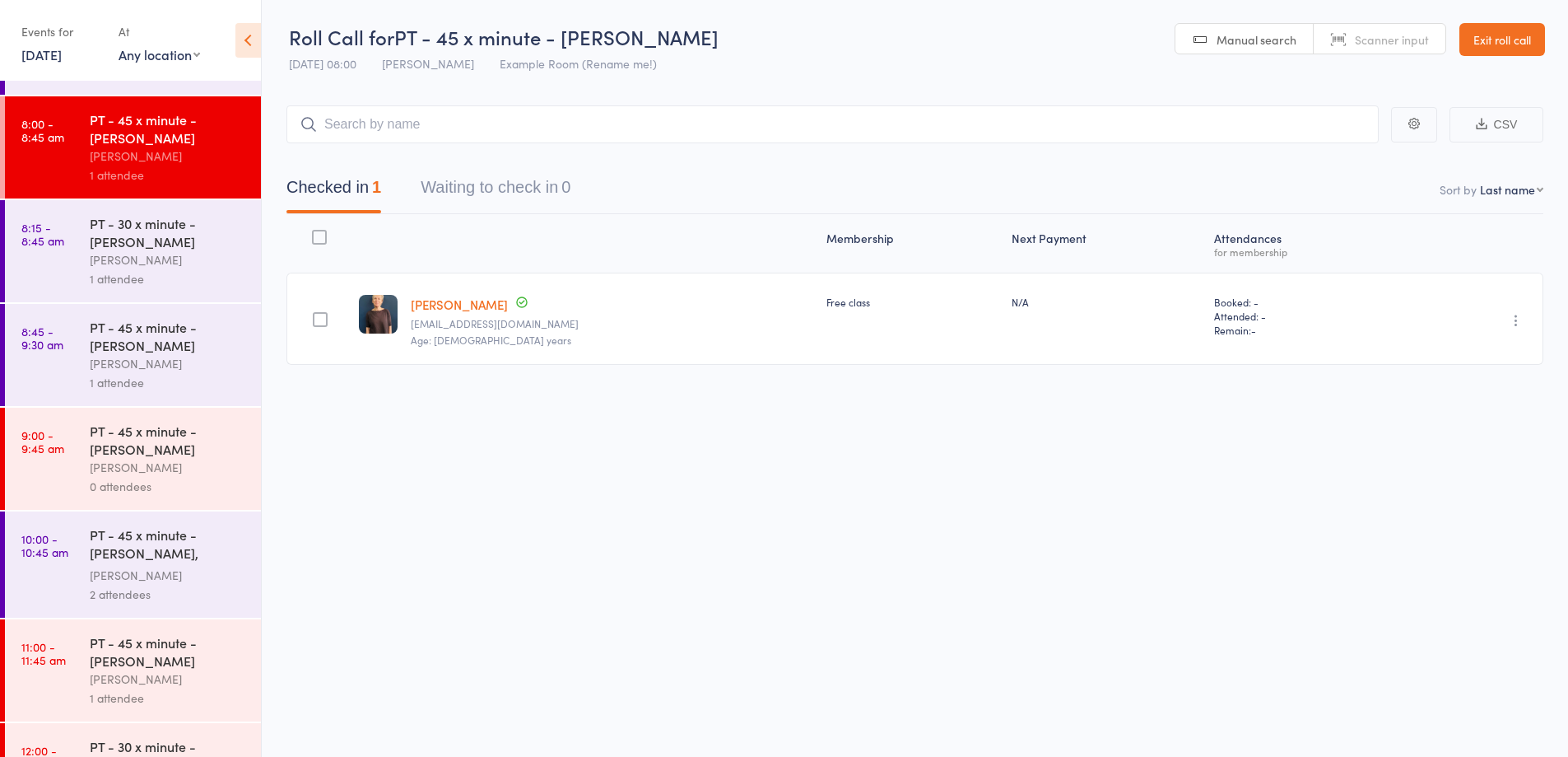
click at [228, 470] on div "[PERSON_NAME]" at bounding box center [168, 468] width 157 height 19
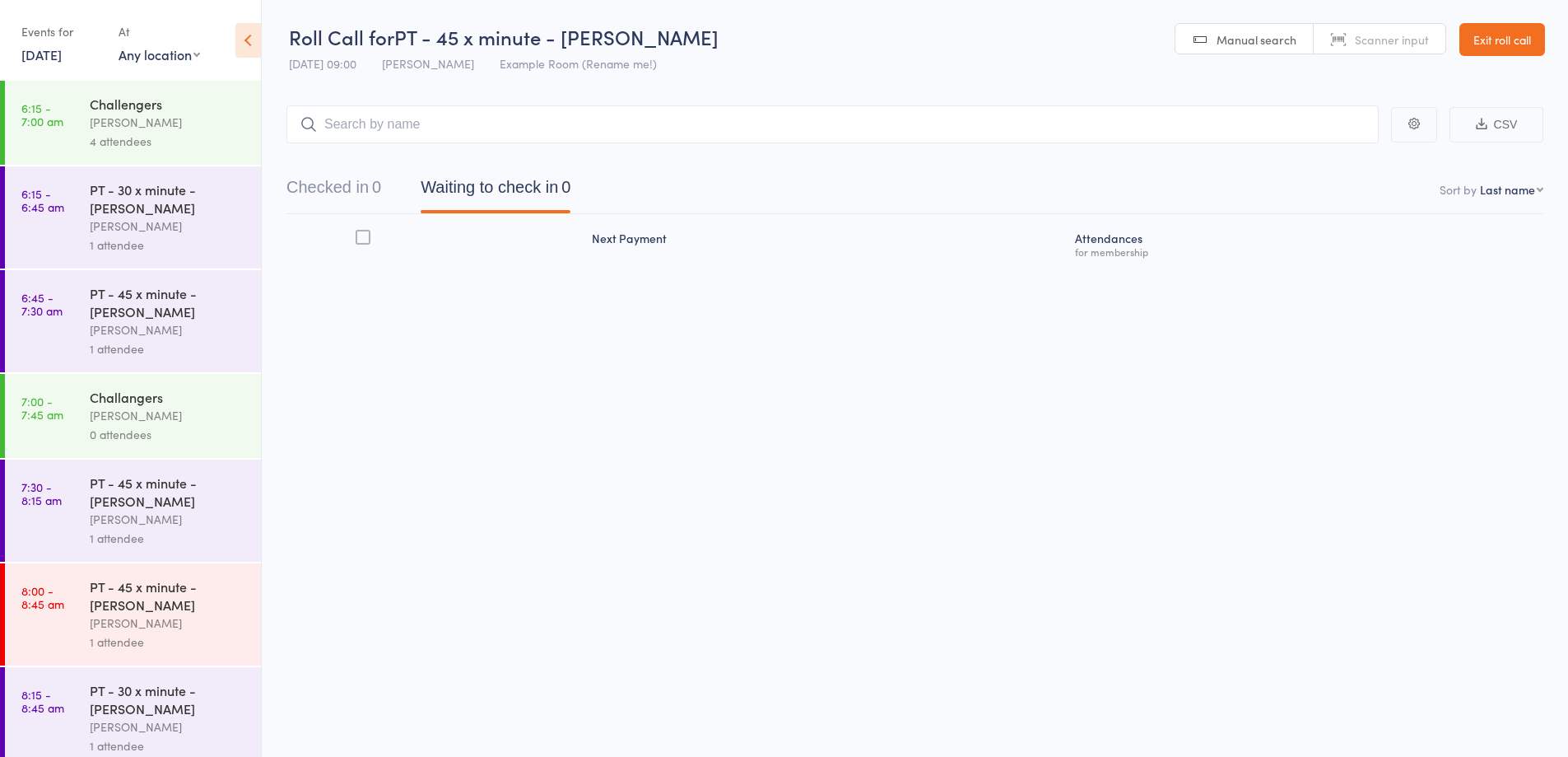
click at [444, 126] on input "search" at bounding box center [832, 124] width 1092 height 38
type input "greg"
click at [415, 161] on div "Greg Cave Drop in" at bounding box center [833, 159] width 1091 height 38
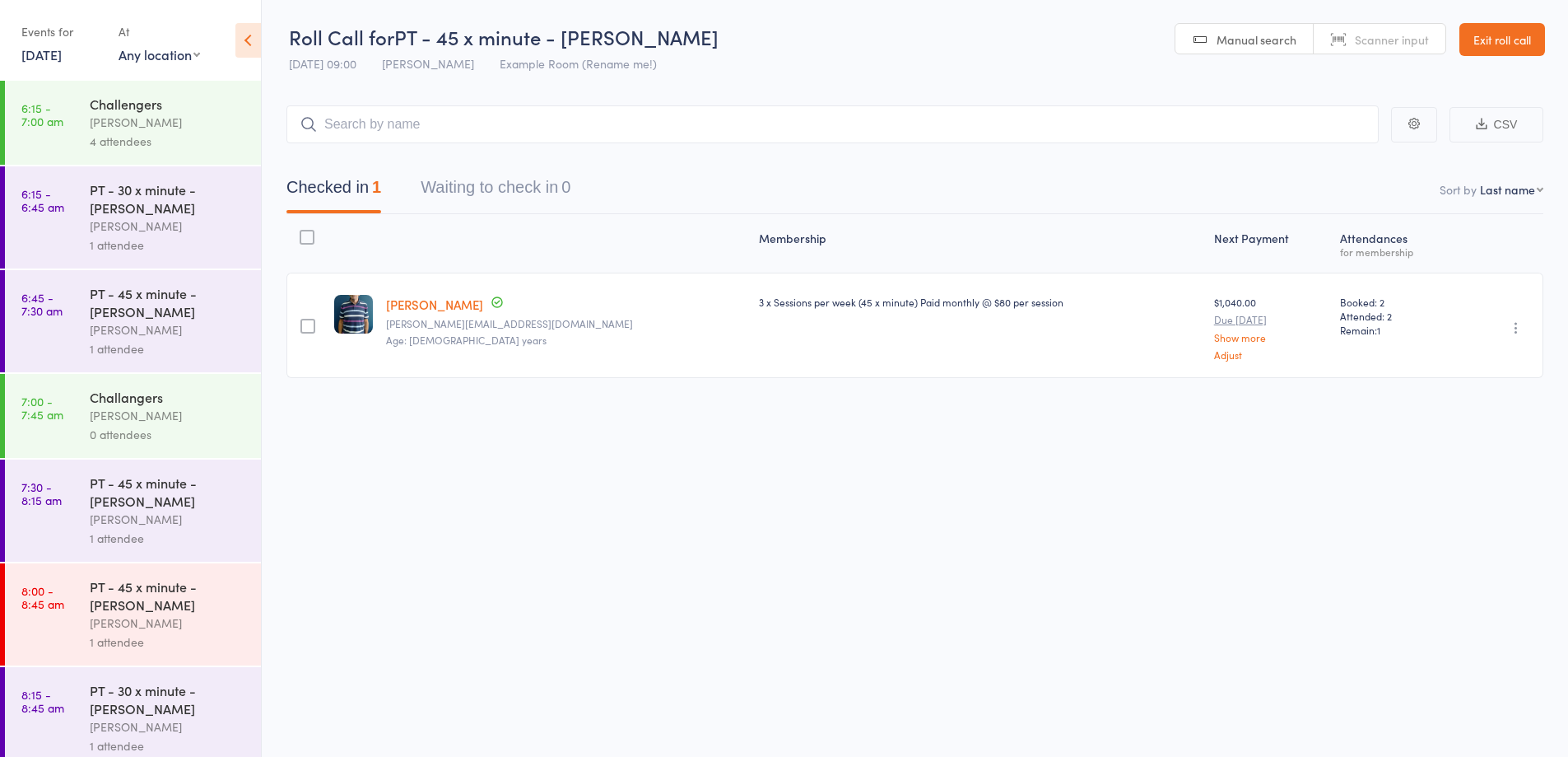
click at [1523, 34] on link "Exit roll call" at bounding box center [1503, 39] width 86 height 33
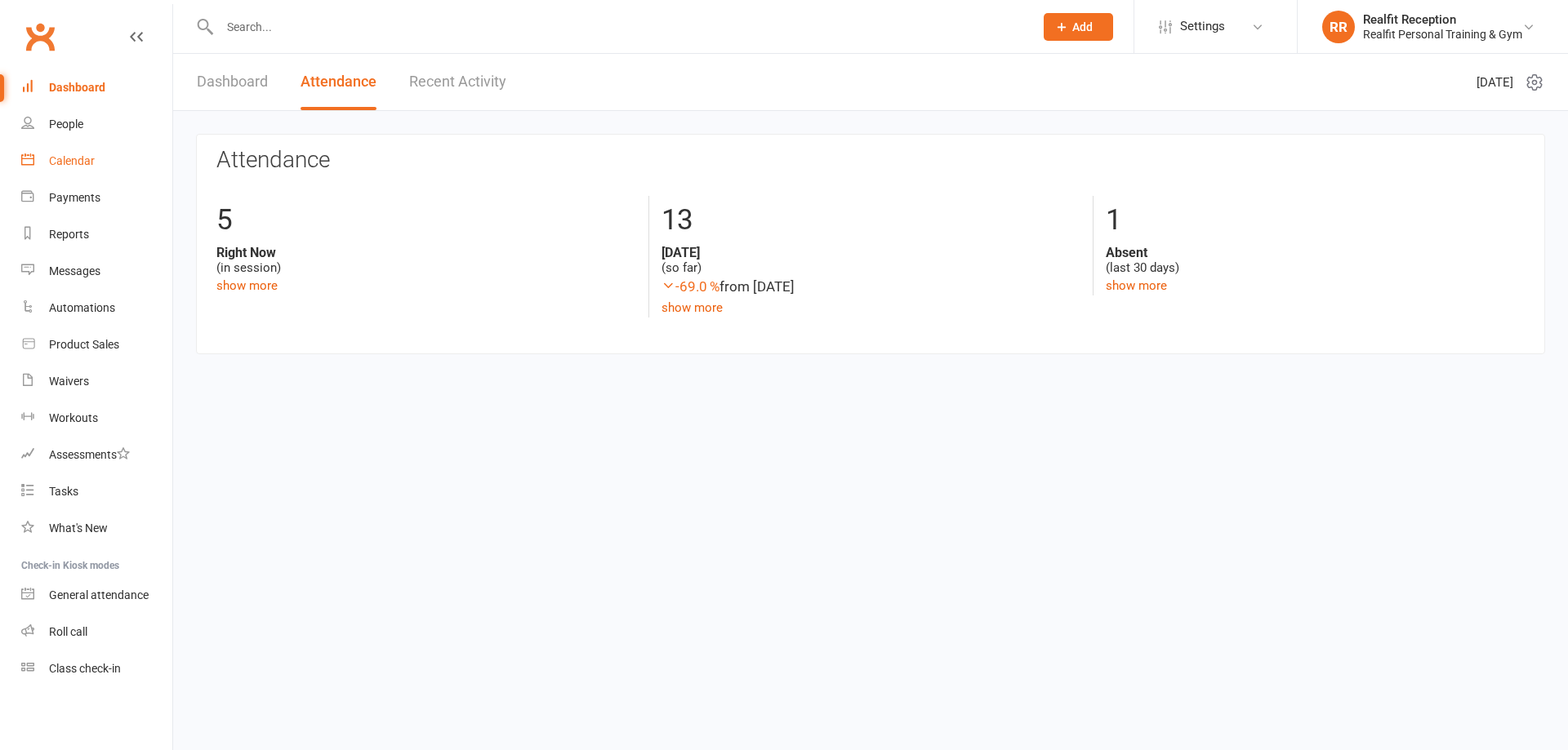
click at [71, 164] on div "Calendar" at bounding box center [72, 160] width 46 height 13
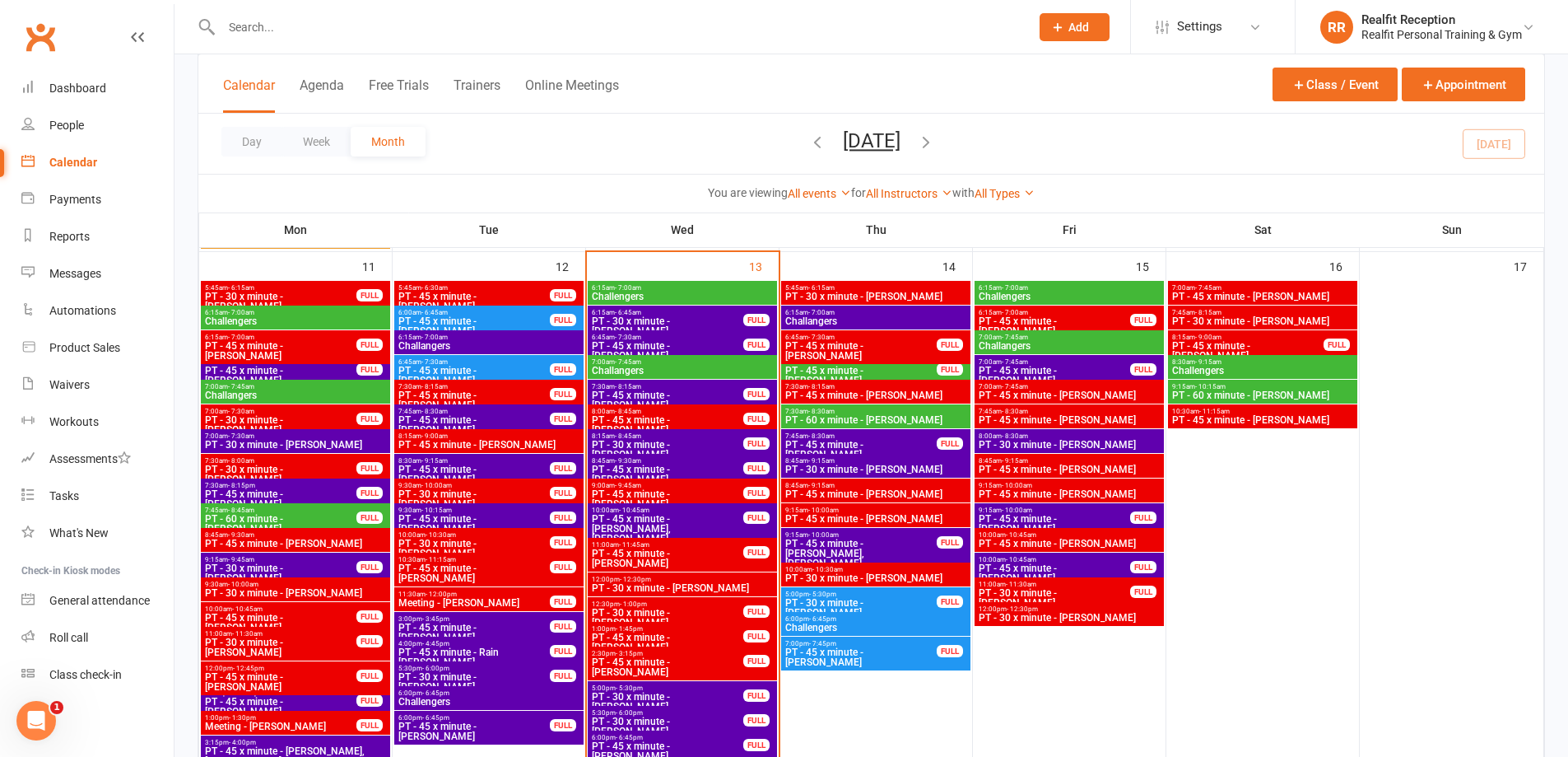
scroll to position [1482, 0]
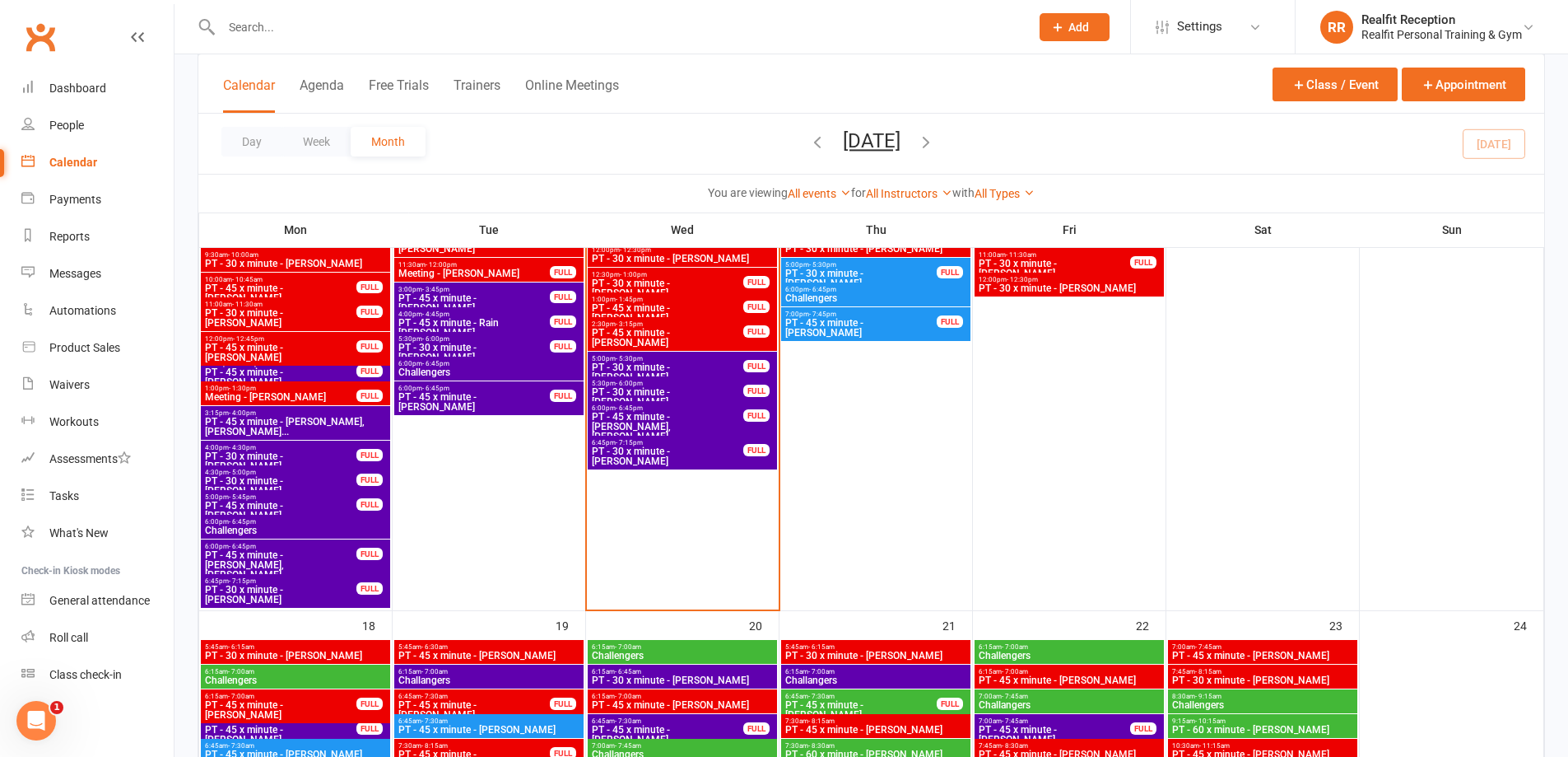
click at [701, 307] on span "PT - 45 x minute - [PERSON_NAME]" at bounding box center [667, 312] width 153 height 20
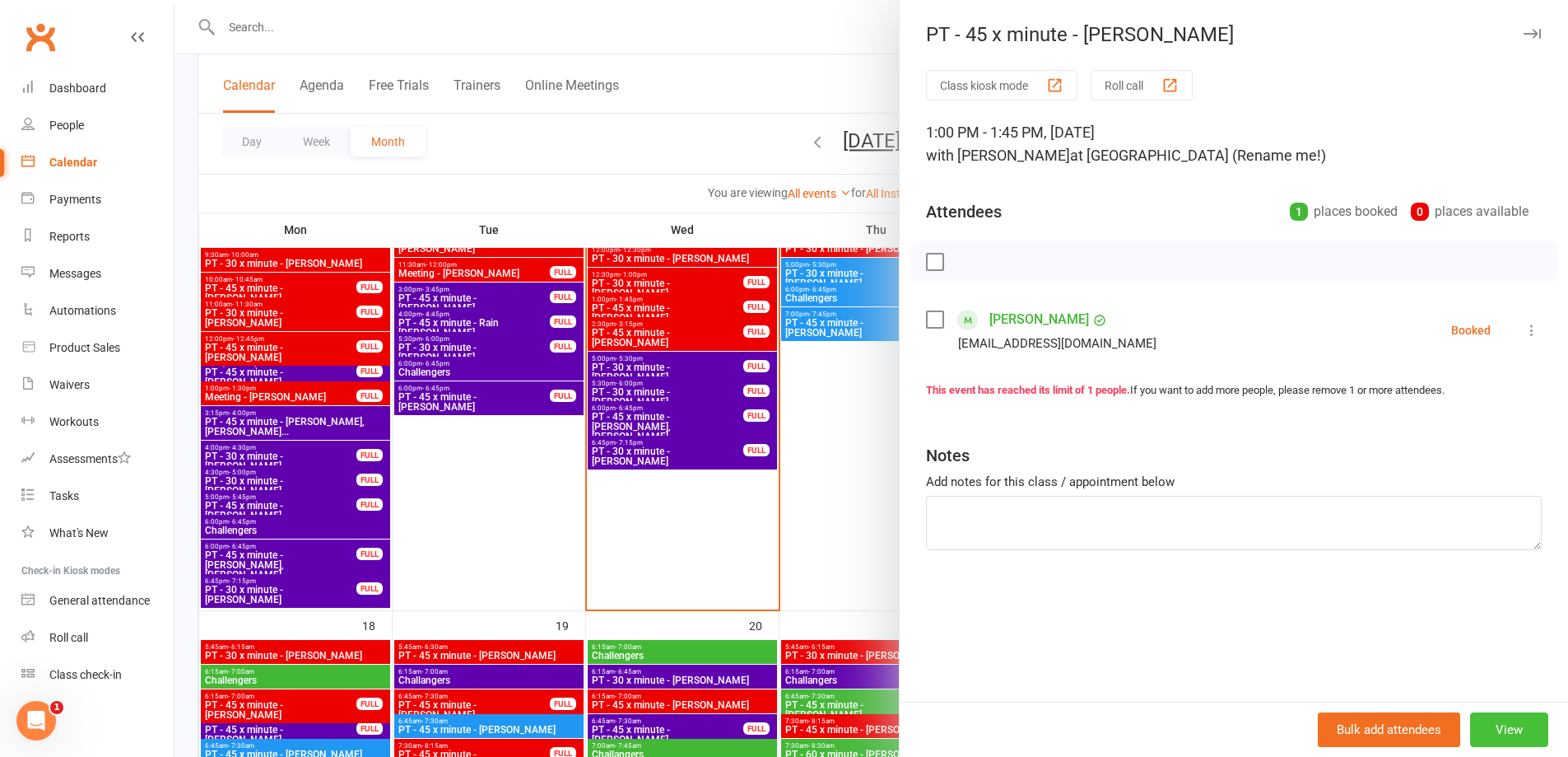
click at [1499, 736] on button "View" at bounding box center [1509, 729] width 78 height 34
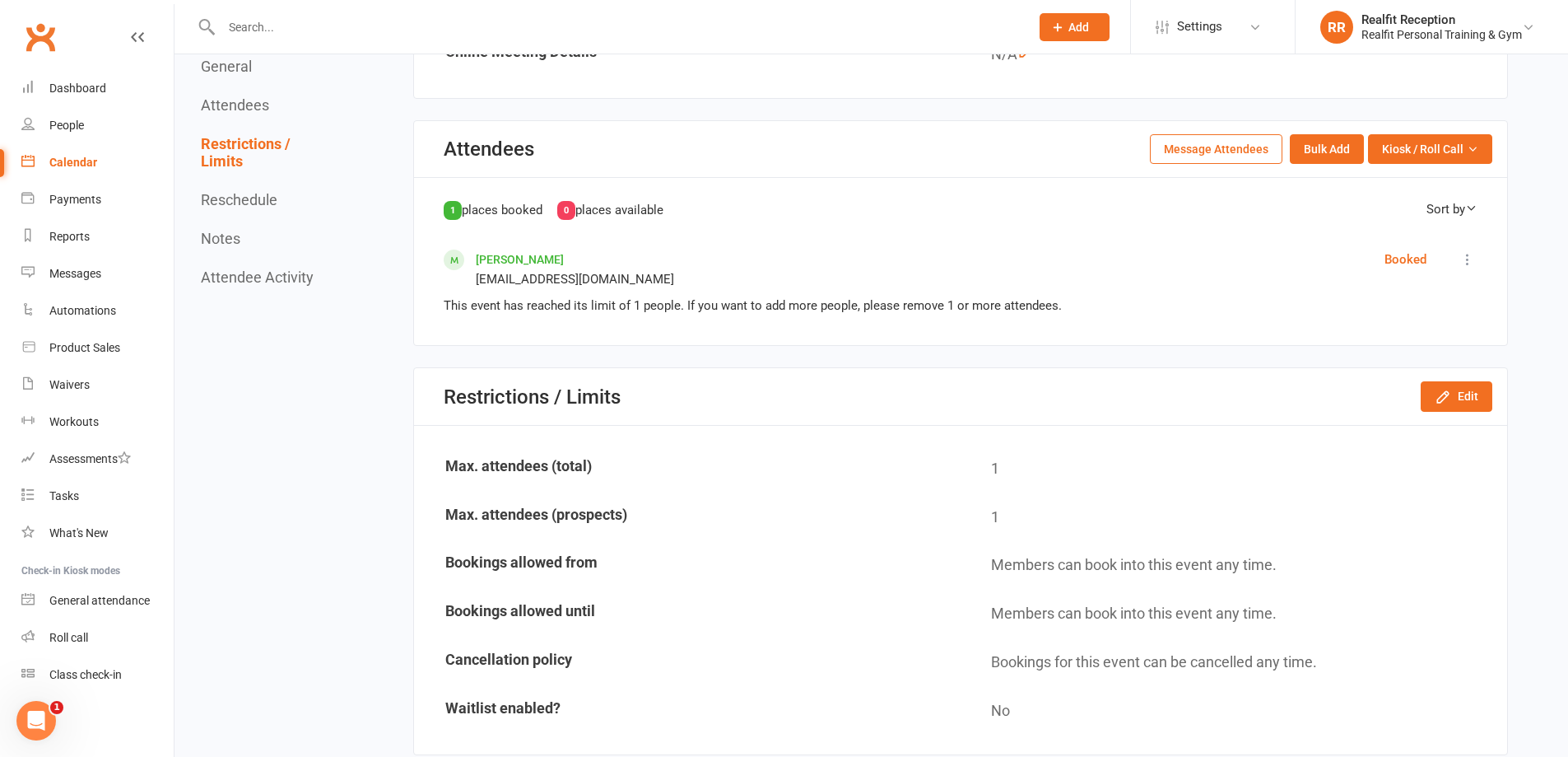
scroll to position [1153, 0]
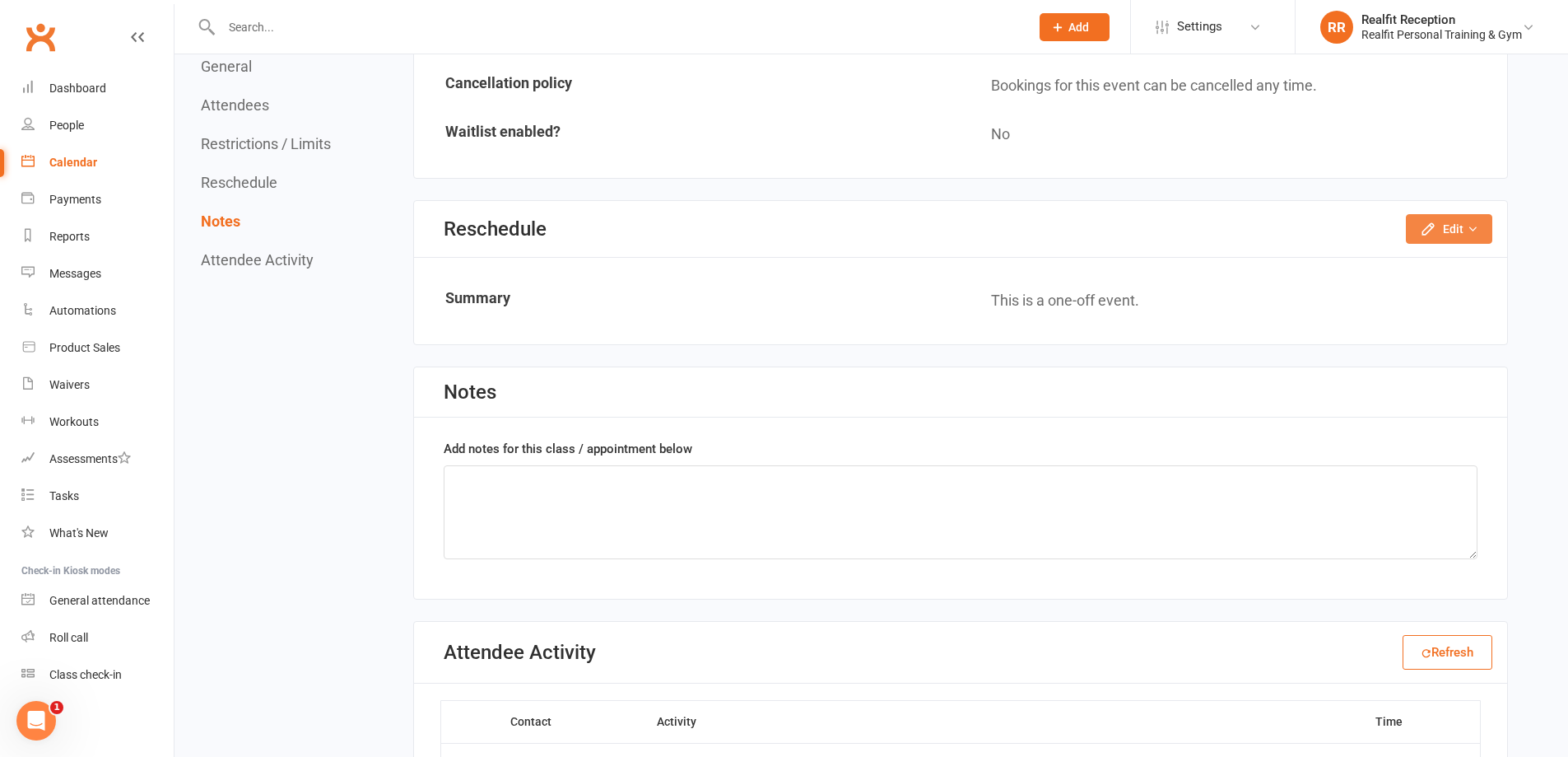
click at [1451, 234] on button "Edit" at bounding box center [1449, 229] width 86 height 30
click at [1456, 265] on link "Reschedule this event only" at bounding box center [1405, 265] width 173 height 33
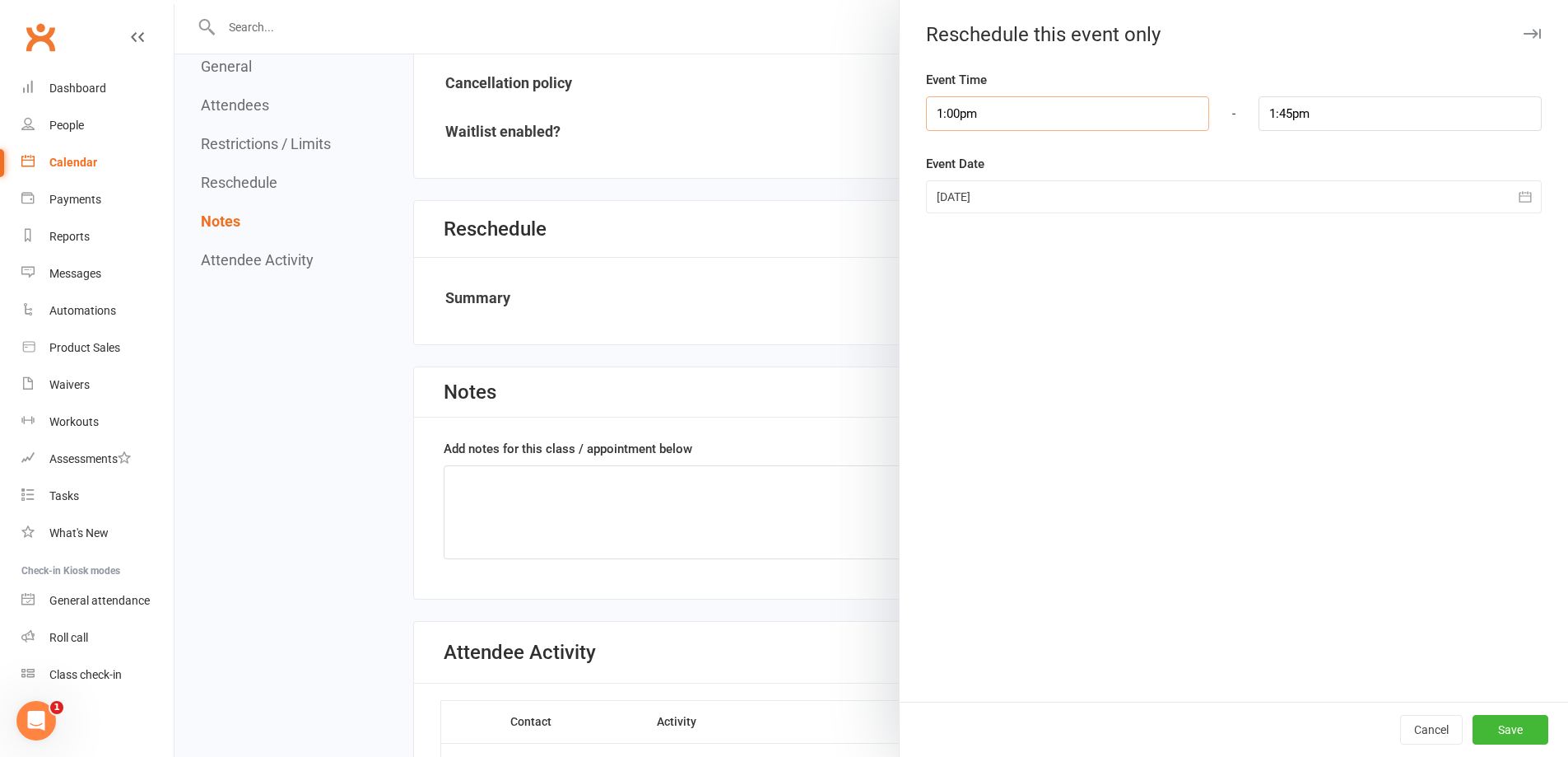
click at [964, 101] on input "1:00pm" at bounding box center [1068, 113] width 283 height 34
type input "10:00am"
type input "10:45am"
click at [963, 195] on li "10:00am" at bounding box center [966, 202] width 79 height 25
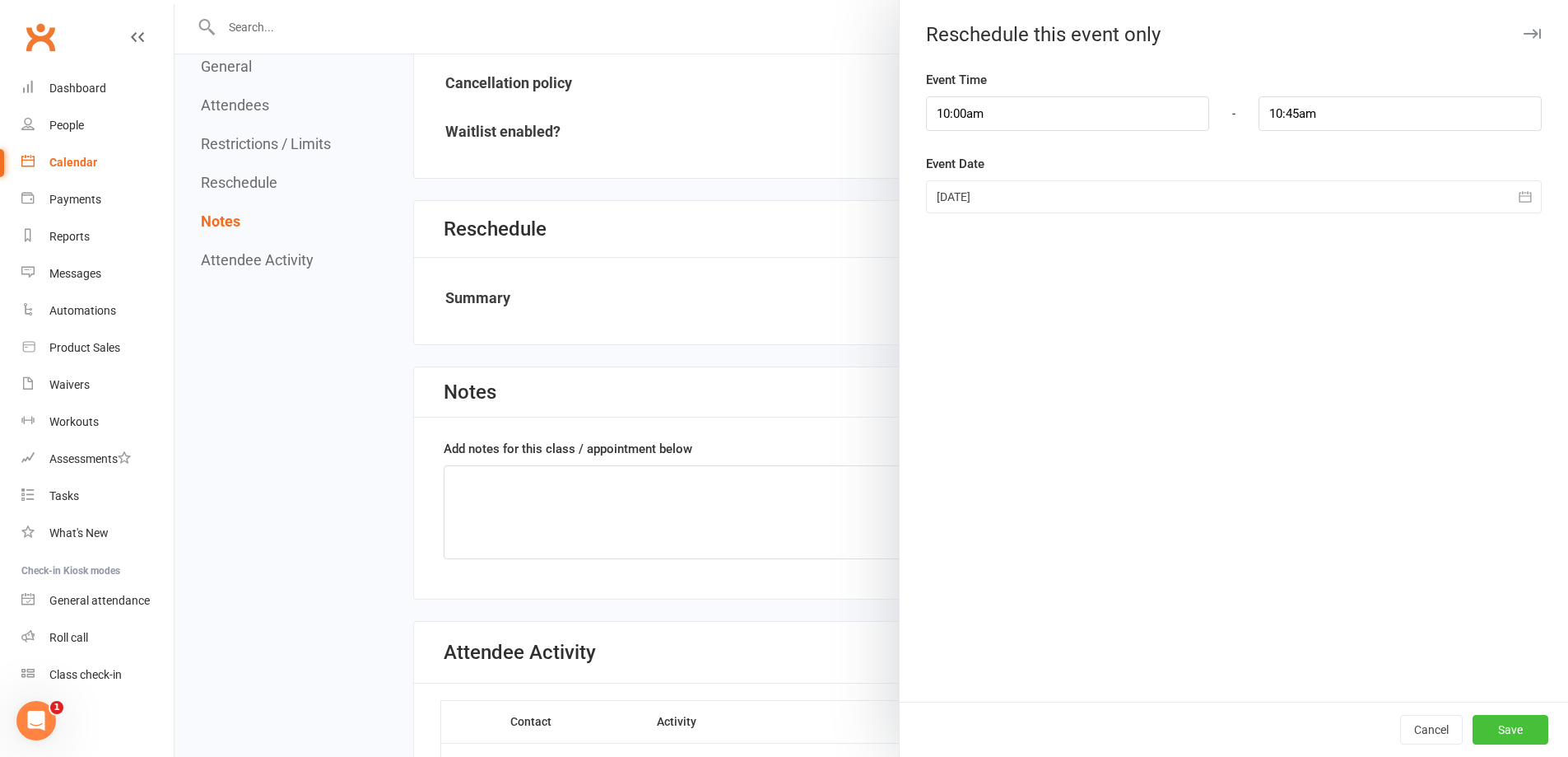
click at [1496, 729] on button "Save" at bounding box center [1510, 730] width 75 height 30
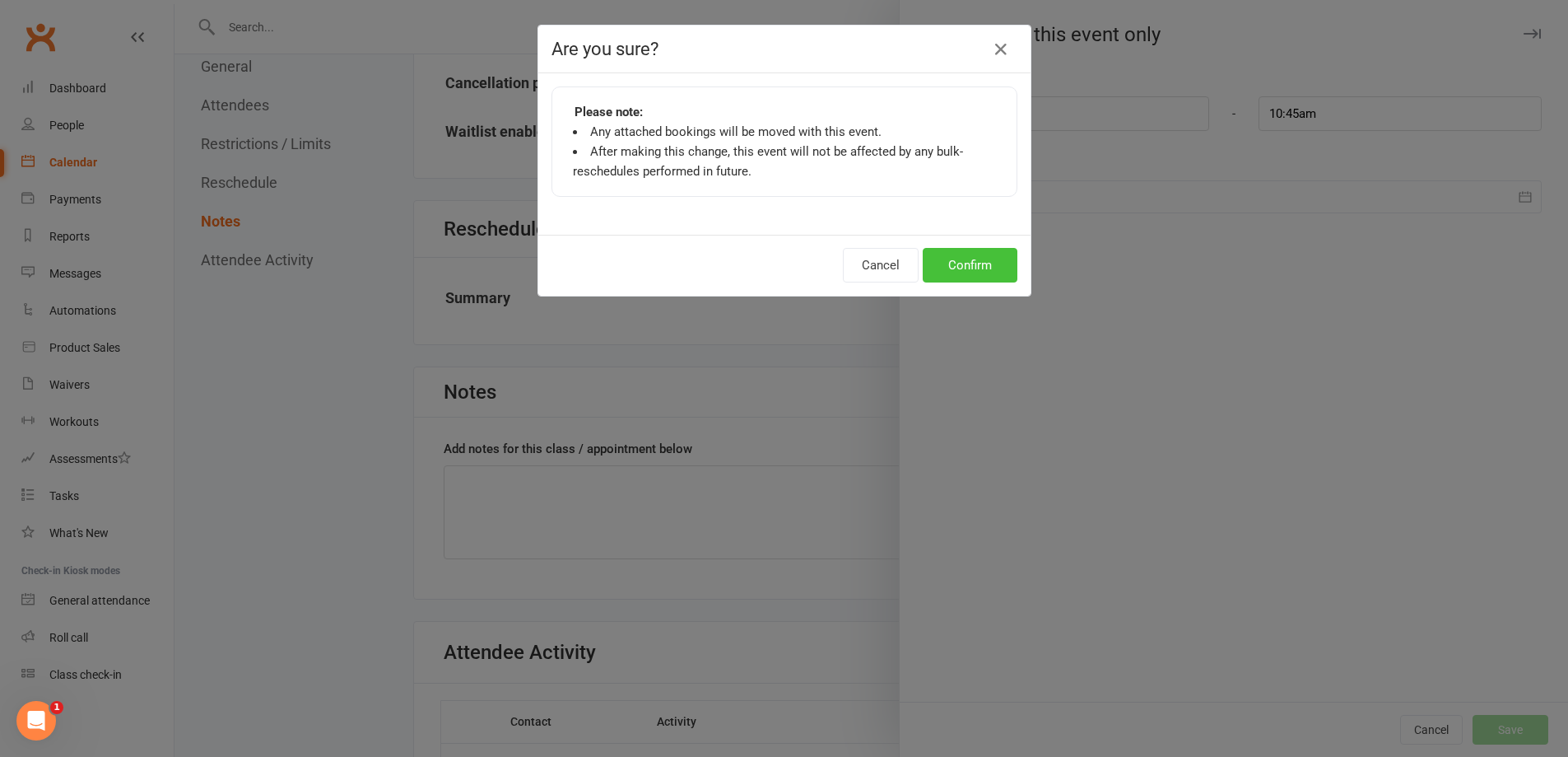
click at [954, 270] on button "Confirm" at bounding box center [970, 265] width 95 height 34
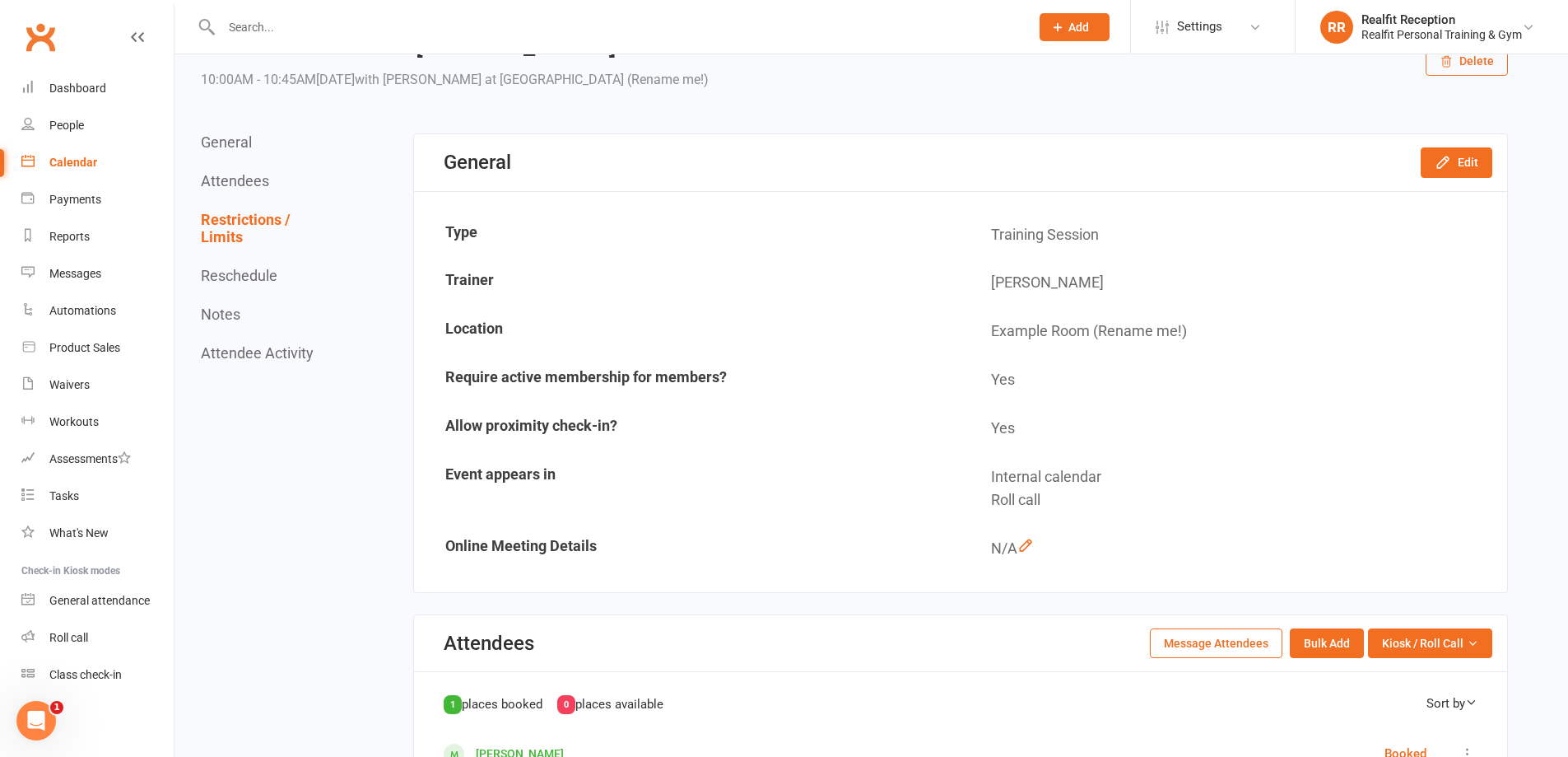
scroll to position [0, 0]
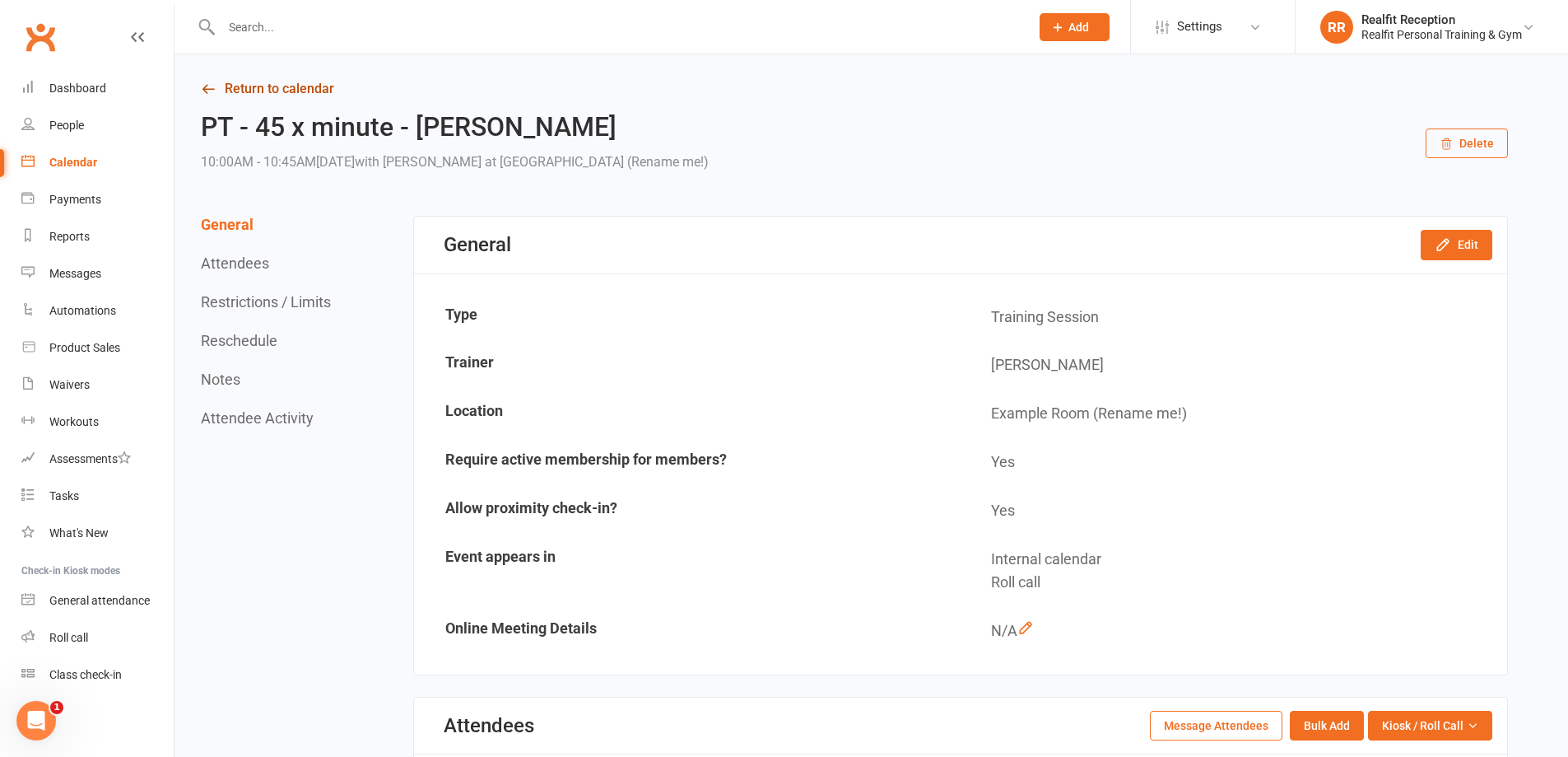
click at [305, 89] on link "Return to calendar" at bounding box center [854, 88] width 1308 height 23
